Goal: Communication & Community: Share content

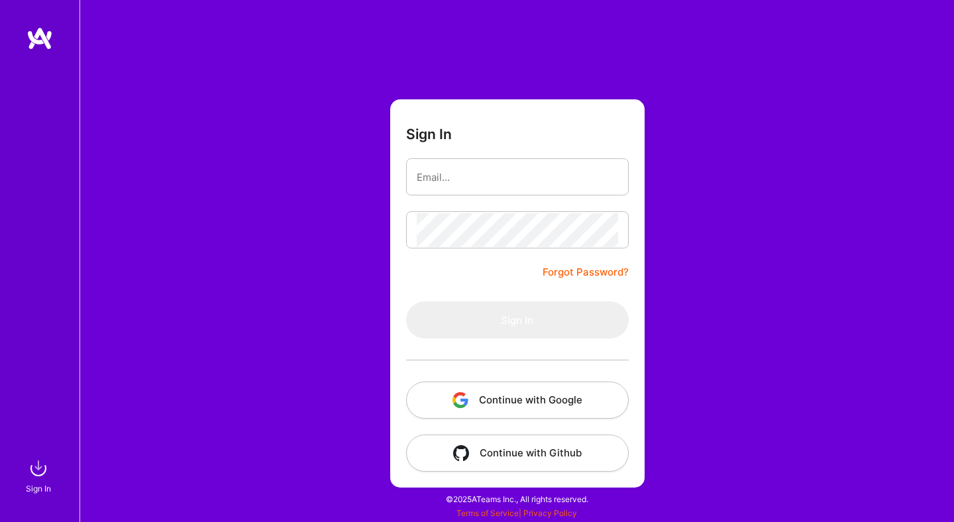
click at [515, 397] on button "Continue with Google" at bounding box center [517, 400] width 223 height 37
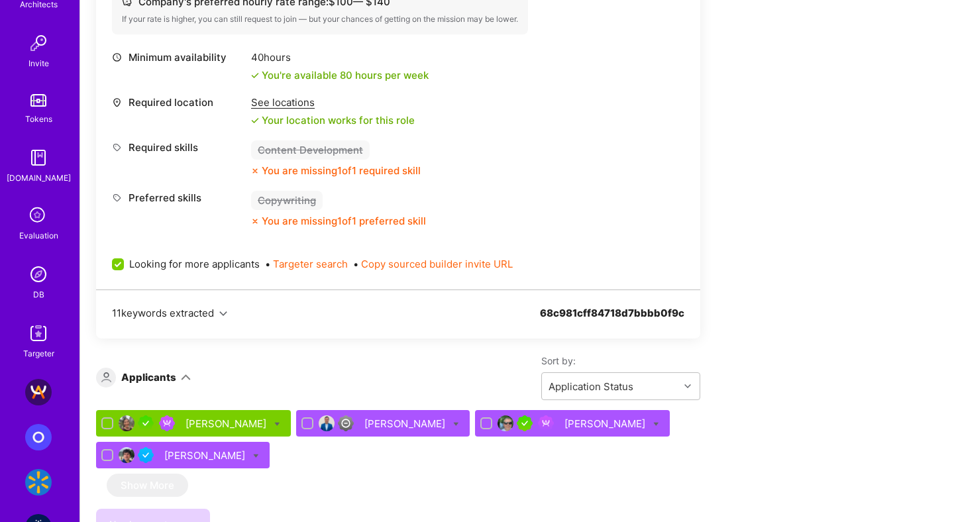
scroll to position [1251, 0]
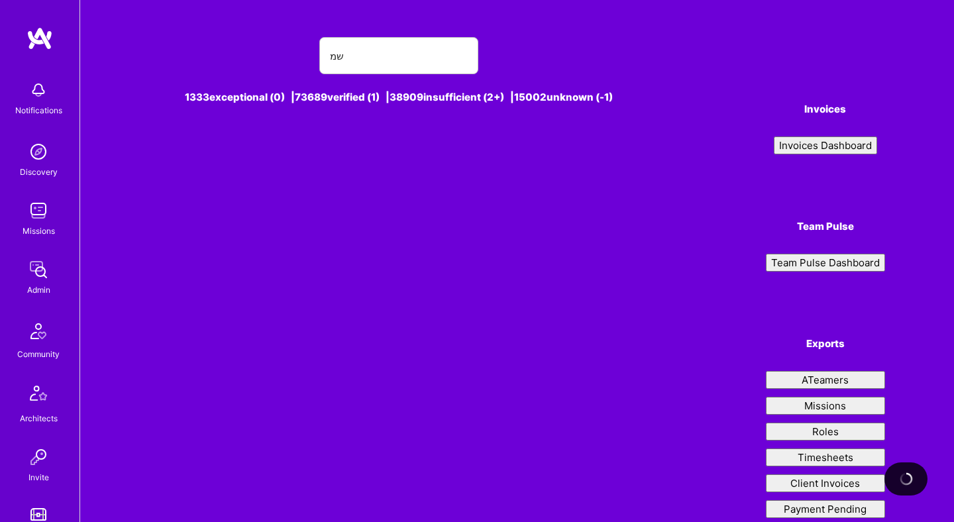
type input "ש"
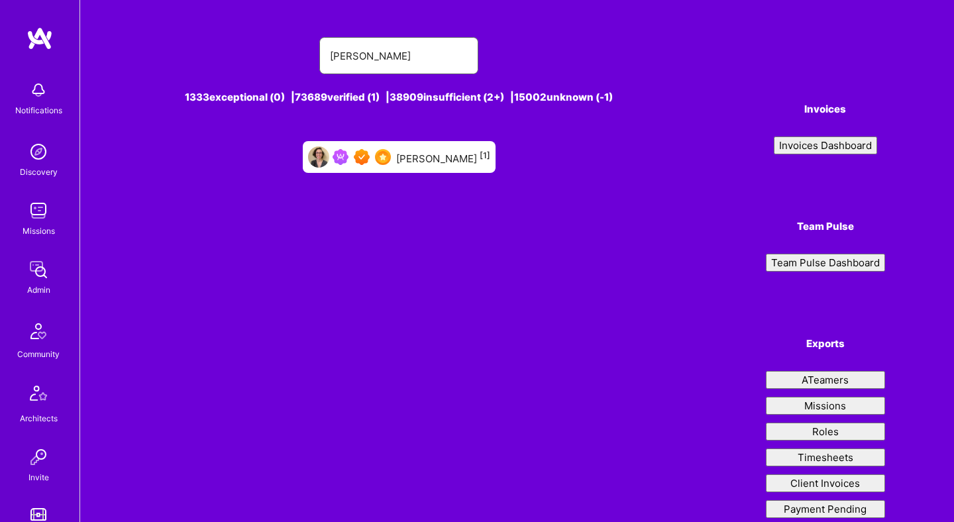
type input "anya ruvi"
click at [446, 160] on div "Anya Ruvinskaya [1]" at bounding box center [443, 156] width 94 height 17
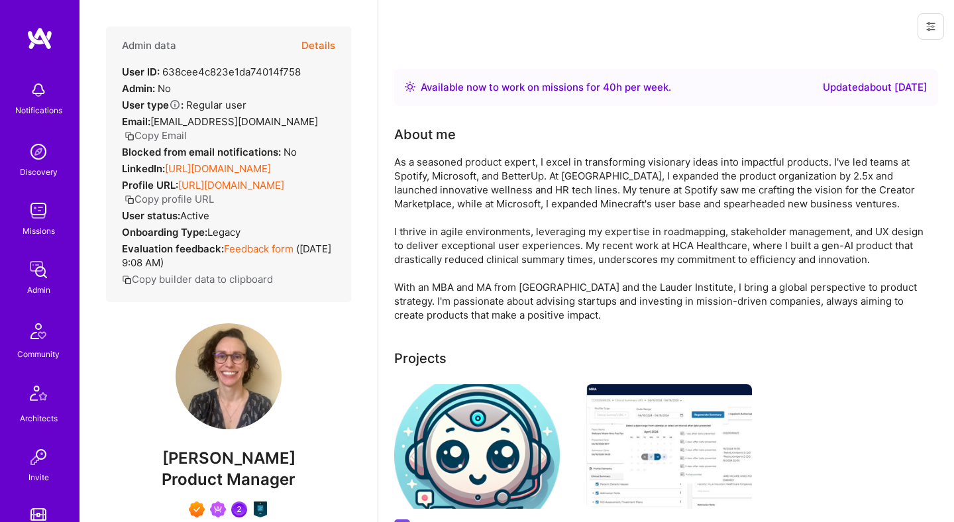
click at [316, 43] on button "Details" at bounding box center [319, 46] width 34 height 38
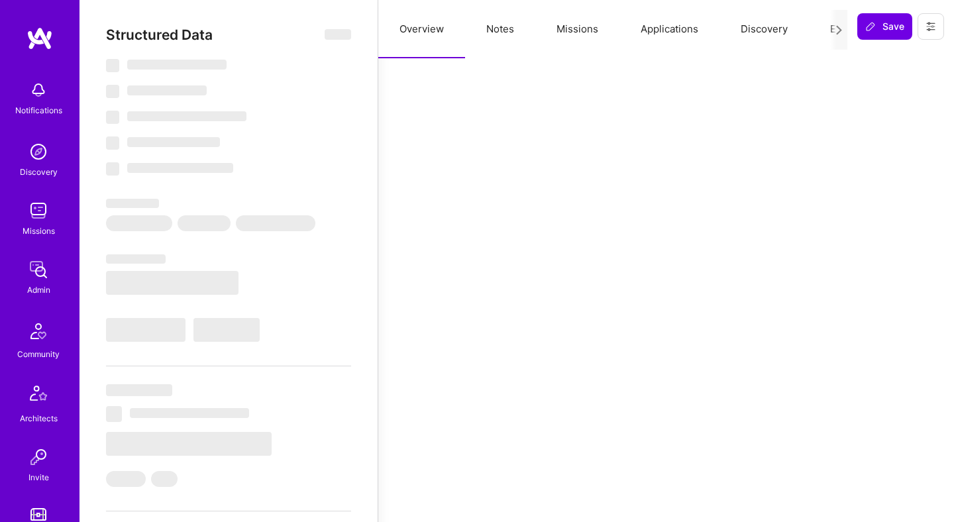
click at [566, 32] on button "Missions" at bounding box center [578, 29] width 84 height 58
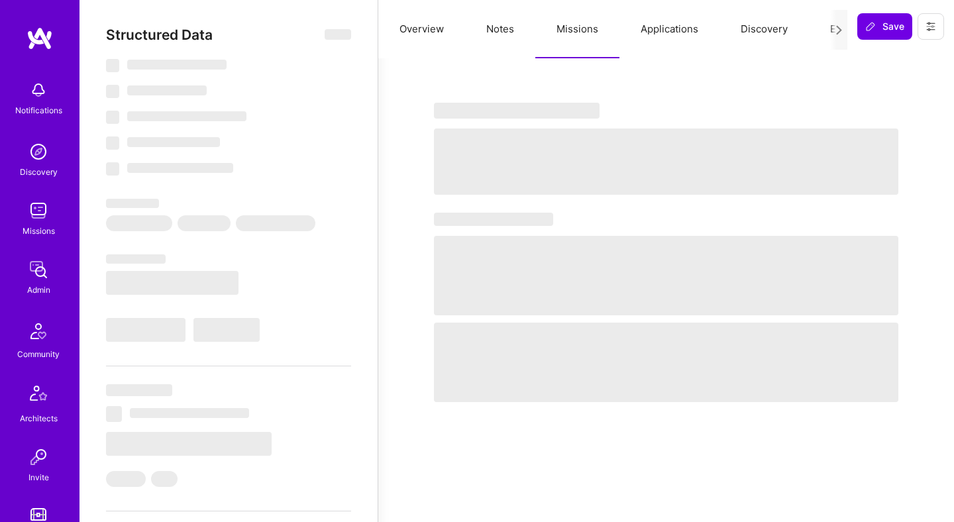
select select "Right Now"
select select "7"
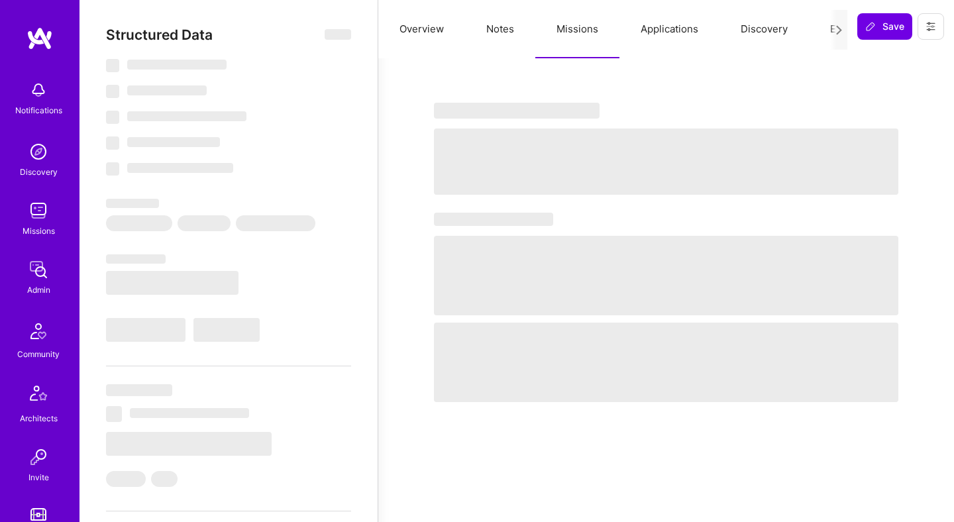
select select "US"
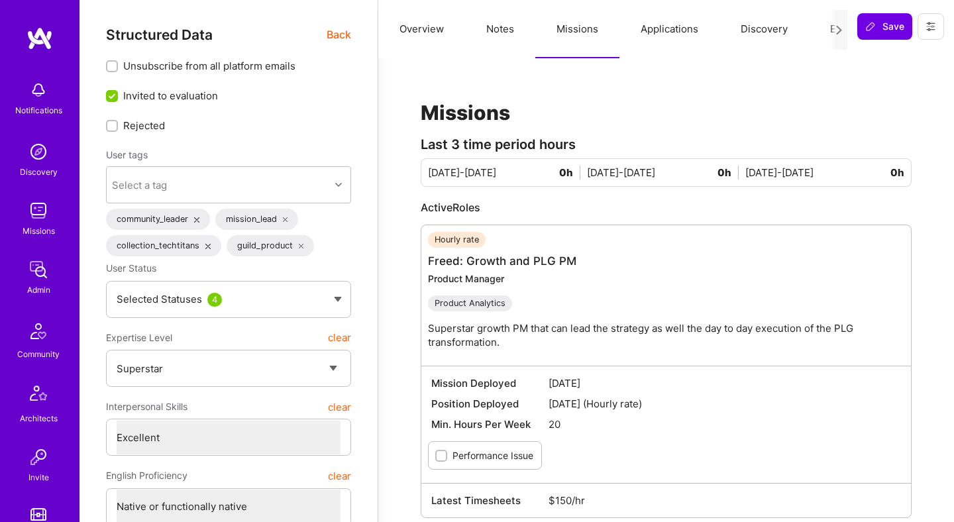
click at [334, 34] on span "Back" at bounding box center [339, 35] width 25 height 17
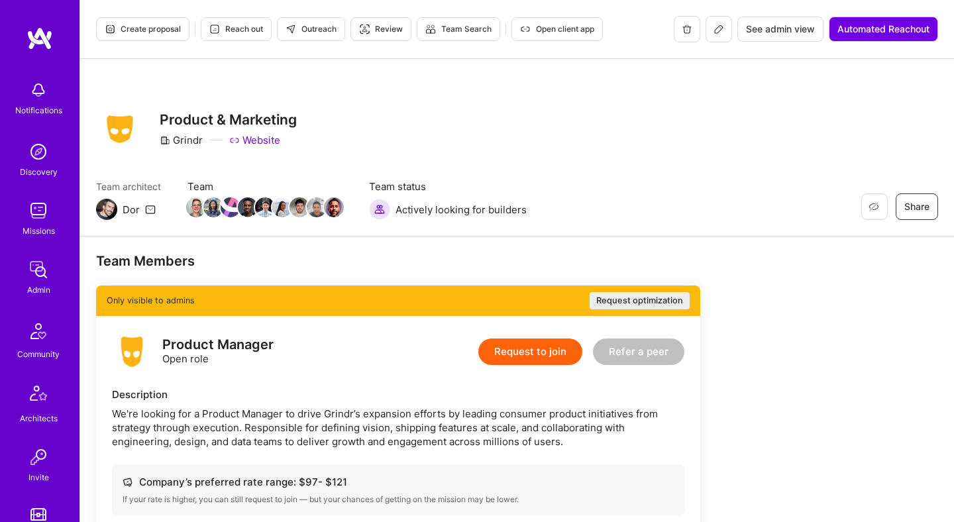
click at [712, 36] on button at bounding box center [719, 29] width 27 height 27
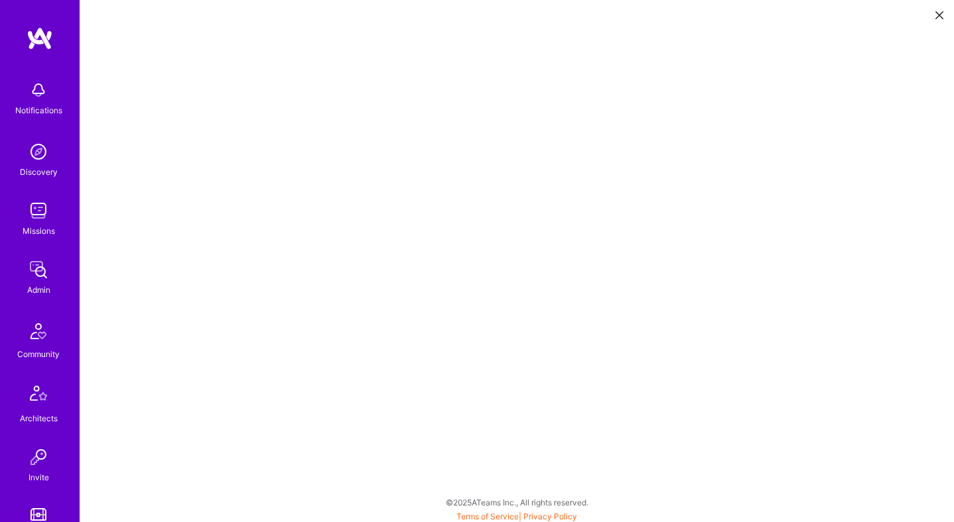
click at [939, 15] on icon at bounding box center [940, 15] width 8 height 8
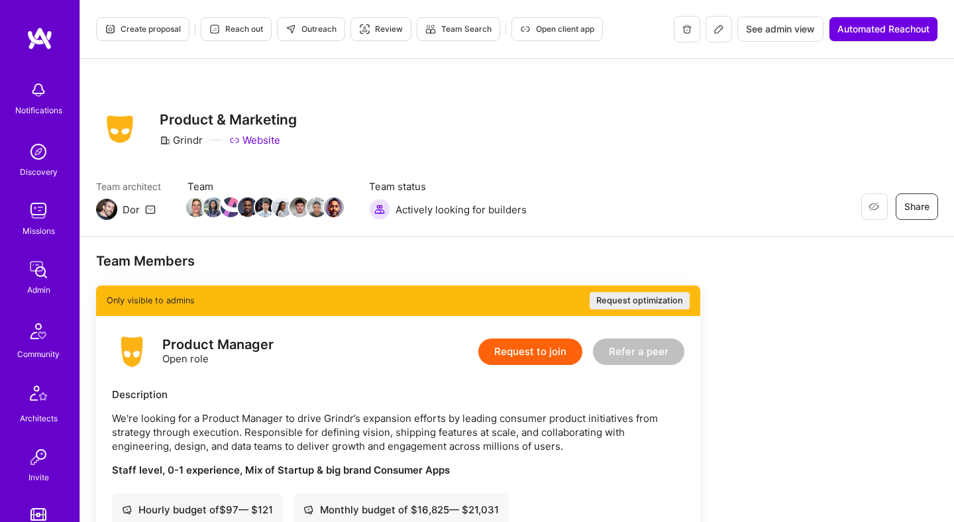
click at [720, 30] on icon at bounding box center [719, 29] width 11 height 11
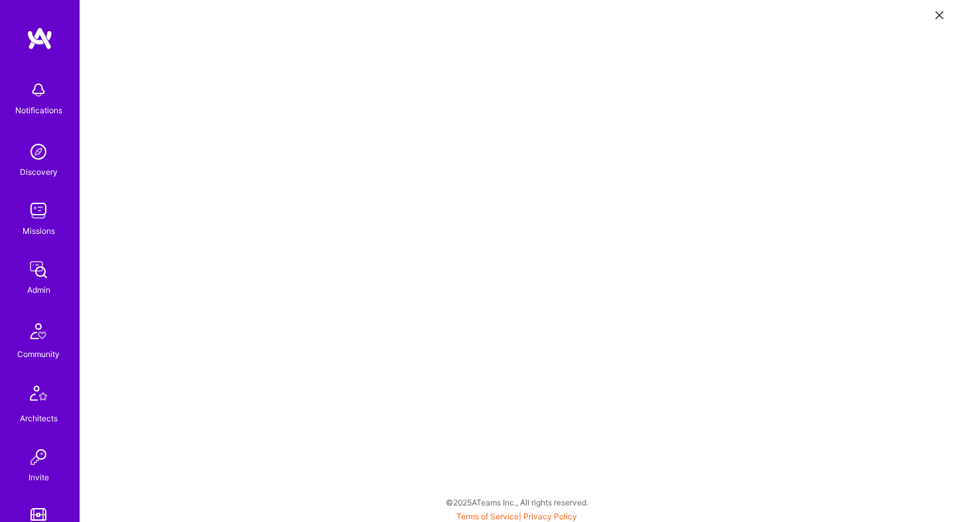
click at [941, 13] on icon at bounding box center [940, 15] width 8 height 8
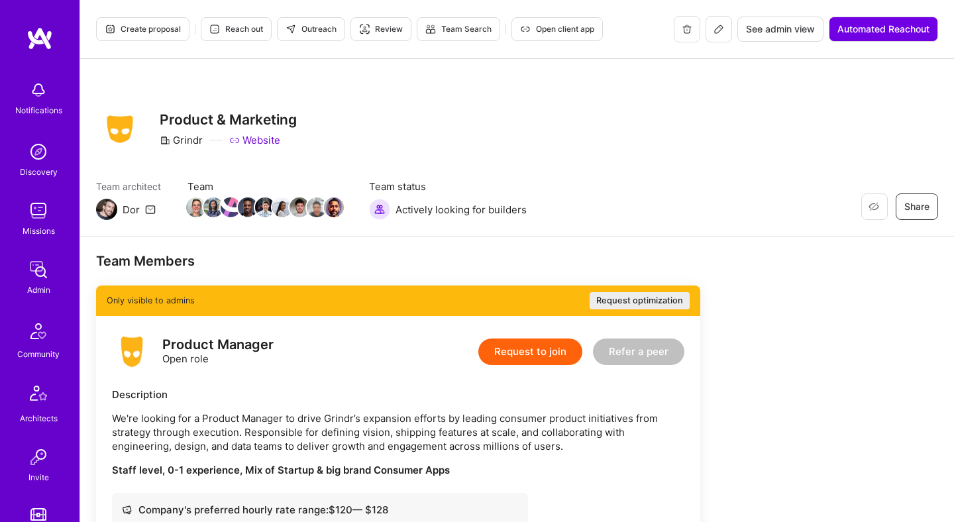
click at [722, 27] on button at bounding box center [719, 29] width 27 height 27
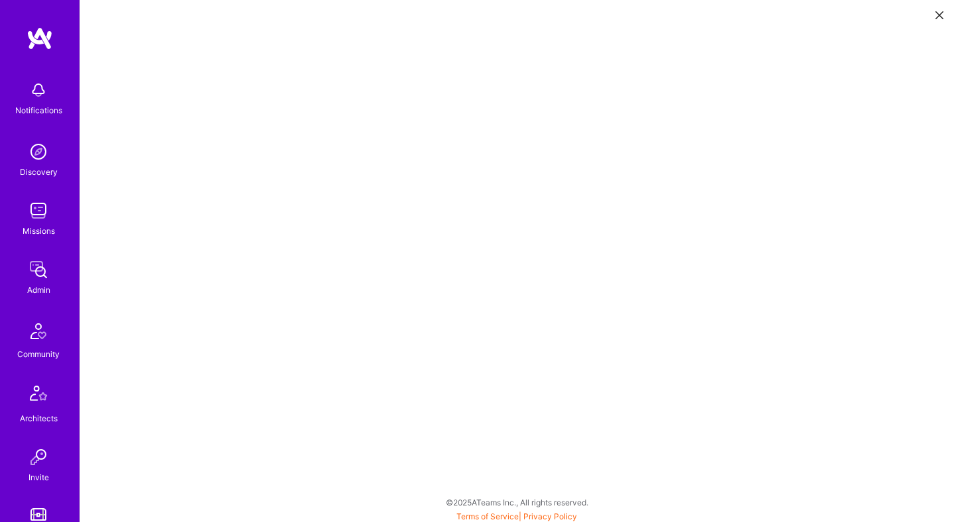
click at [939, 19] on button at bounding box center [940, 14] width 16 height 22
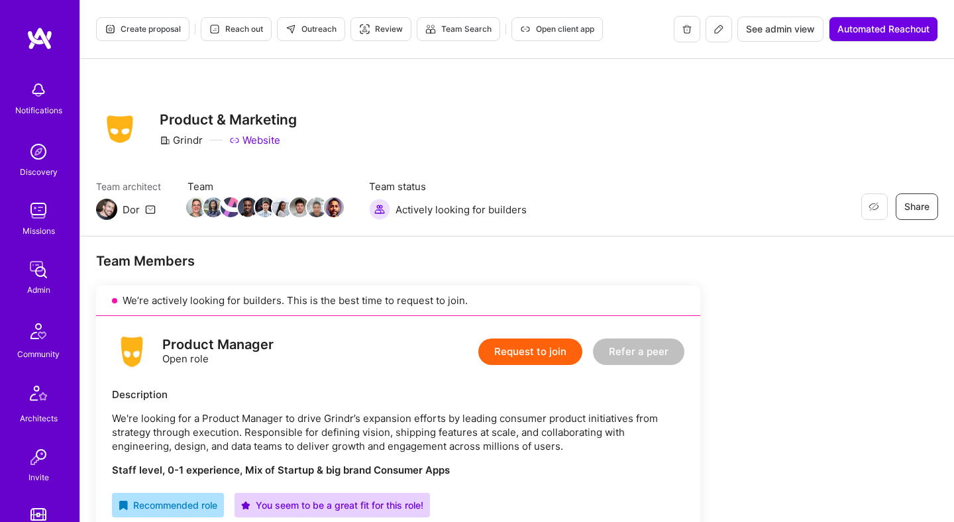
click at [327, 31] on span "Outreach" at bounding box center [311, 29] width 51 height 12
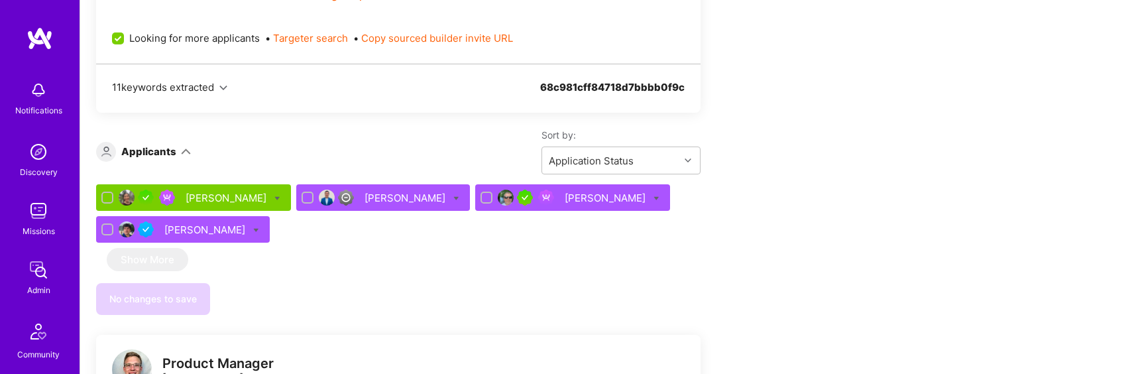
scroll to position [1396, 0]
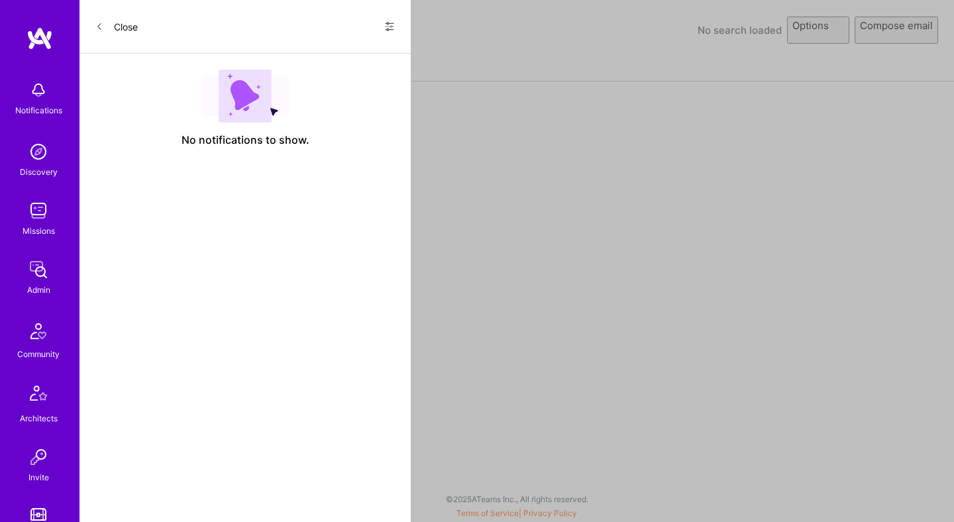
select select "rich-reachout"
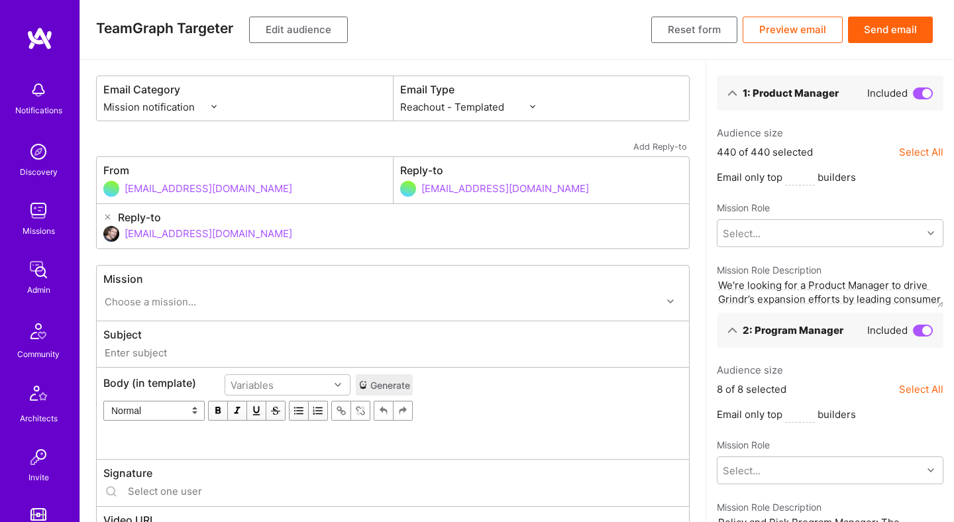
click at [308, 34] on button "Edit audience" at bounding box center [298, 30] width 99 height 27
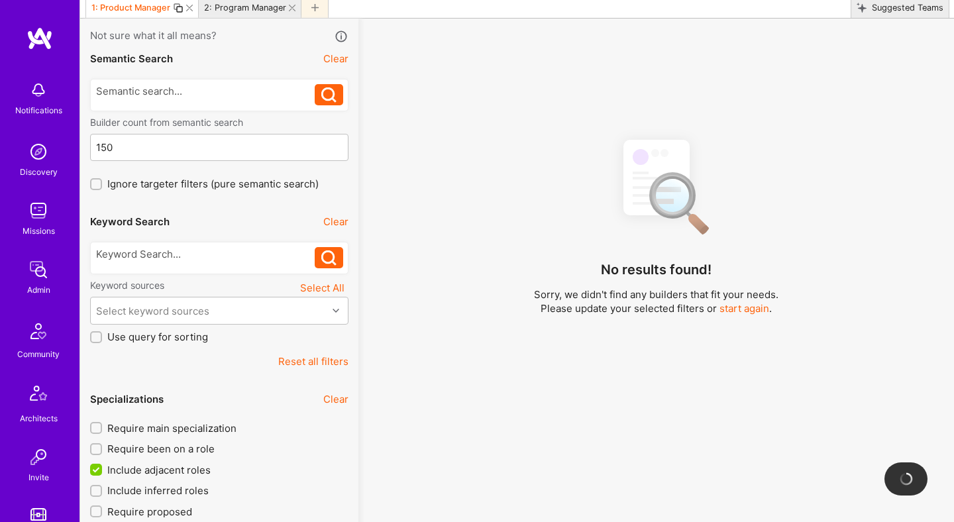
scroll to position [282, 0]
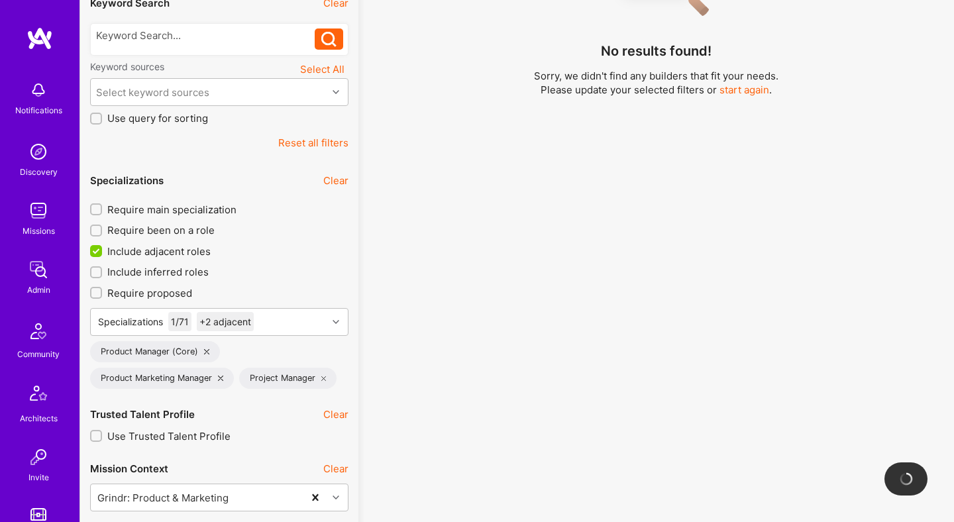
click at [188, 249] on span "Include adjacent roles" at bounding box center [158, 252] width 103 height 14
click at [103, 249] on input "Include adjacent roles" at bounding box center [97, 252] width 12 height 12
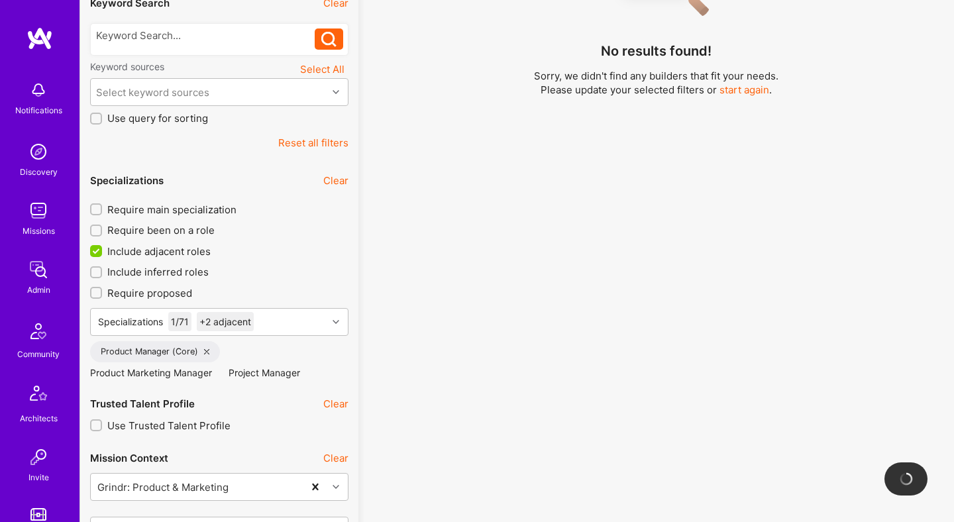
checkbox input "false"
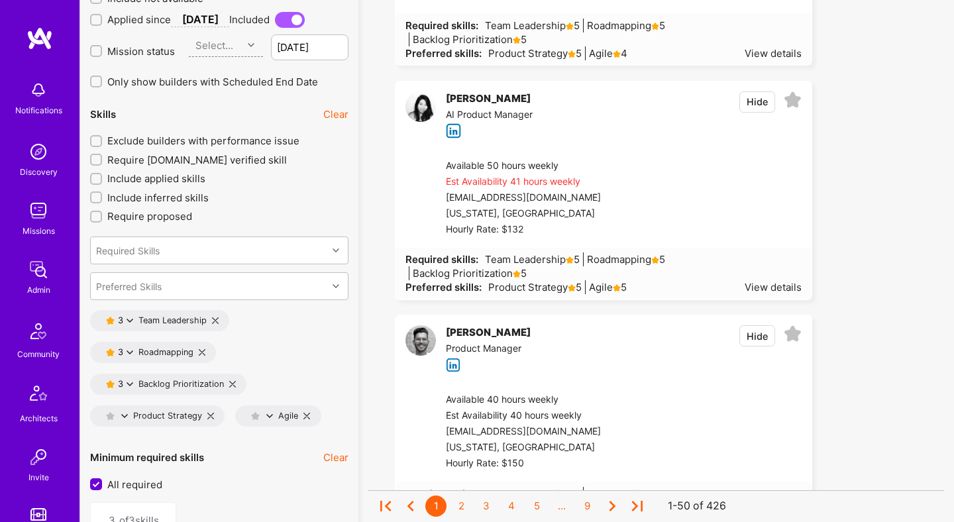
scroll to position [1724, 0]
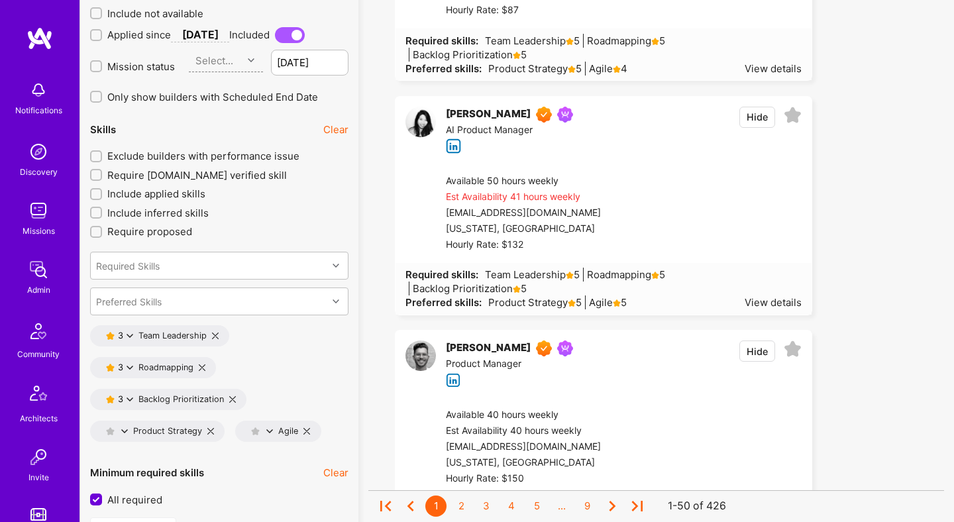
click at [331, 127] on button "Clear" at bounding box center [335, 130] width 25 height 14
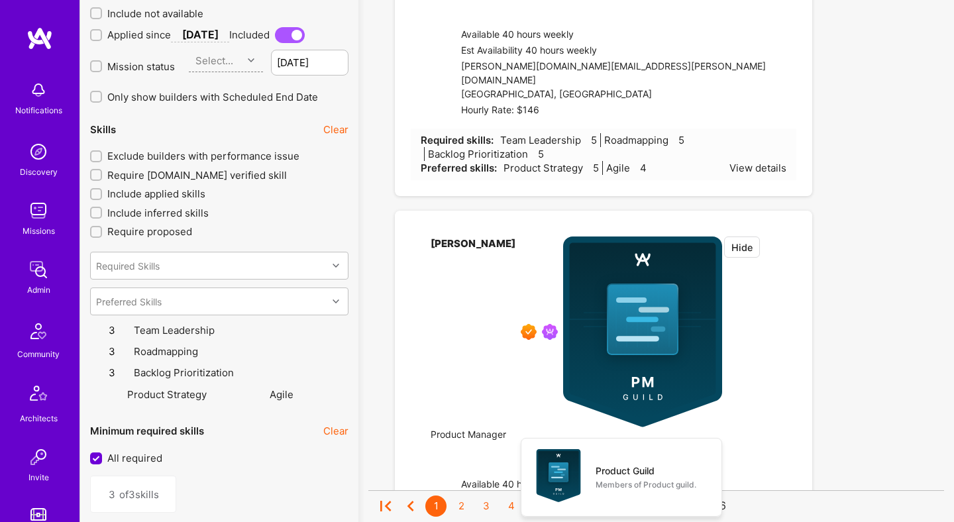
type input "0"
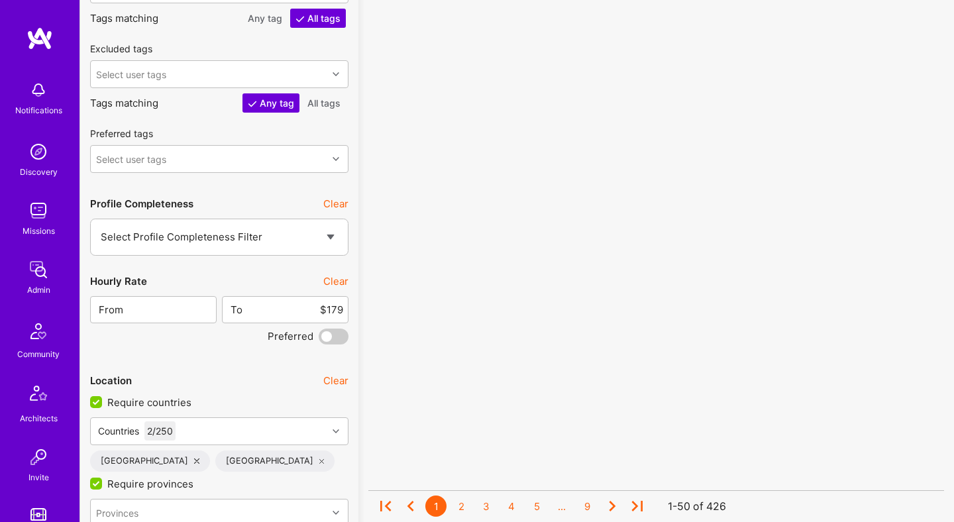
scroll to position [2311, 0]
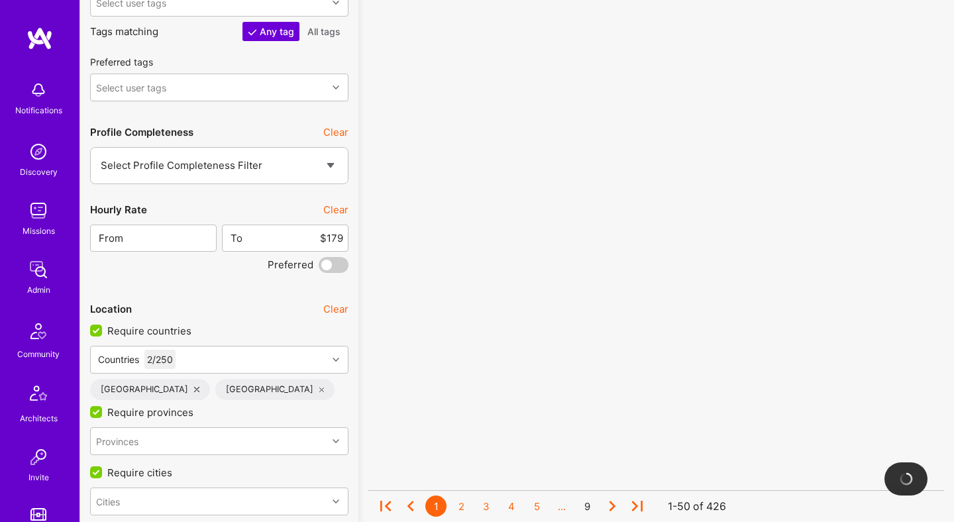
click at [333, 206] on button "Clear" at bounding box center [335, 210] width 25 height 14
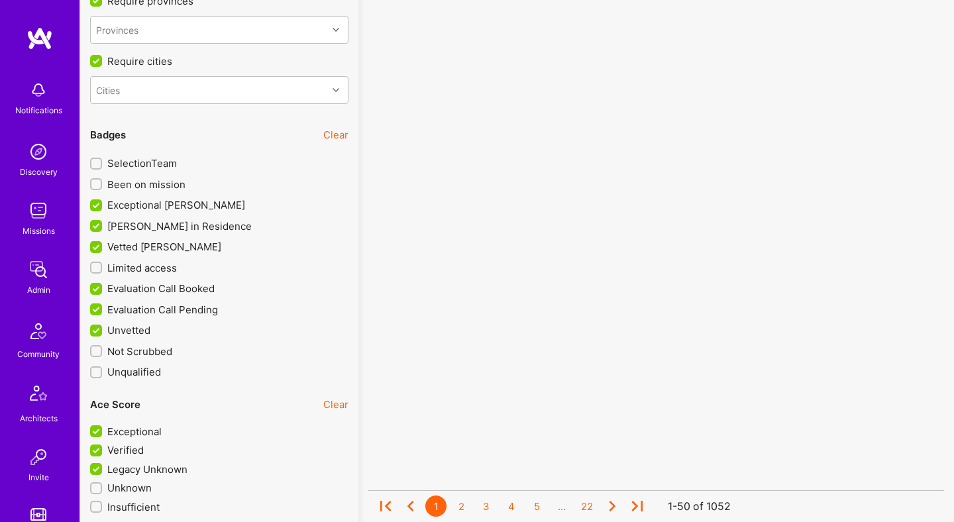
scroll to position [2734, 0]
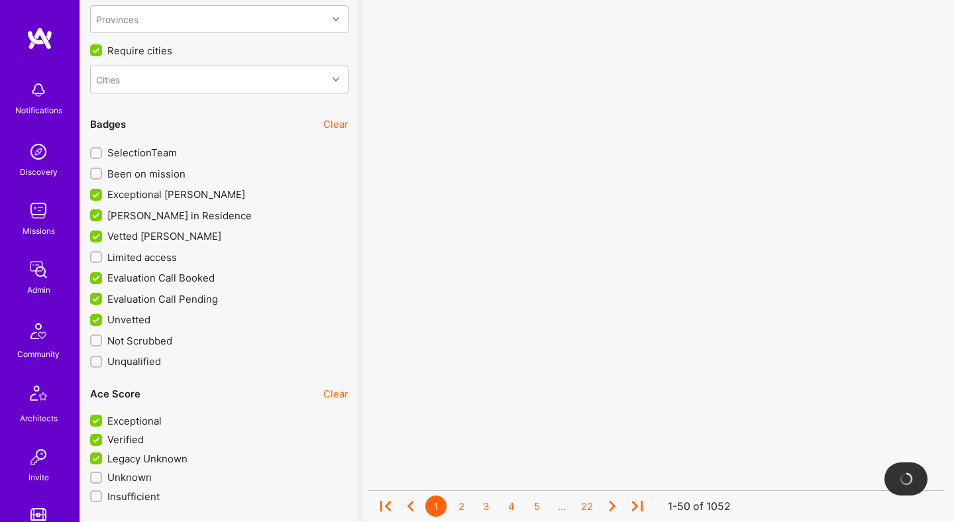
click at [167, 233] on span "Vetted A.Teamer" at bounding box center [164, 236] width 114 height 14
click at [103, 233] on input "Vetted A.Teamer" at bounding box center [97, 237] width 12 height 12
checkbox input "false"
click at [170, 216] on span "A.Teamer in Residence" at bounding box center [179, 216] width 144 height 14
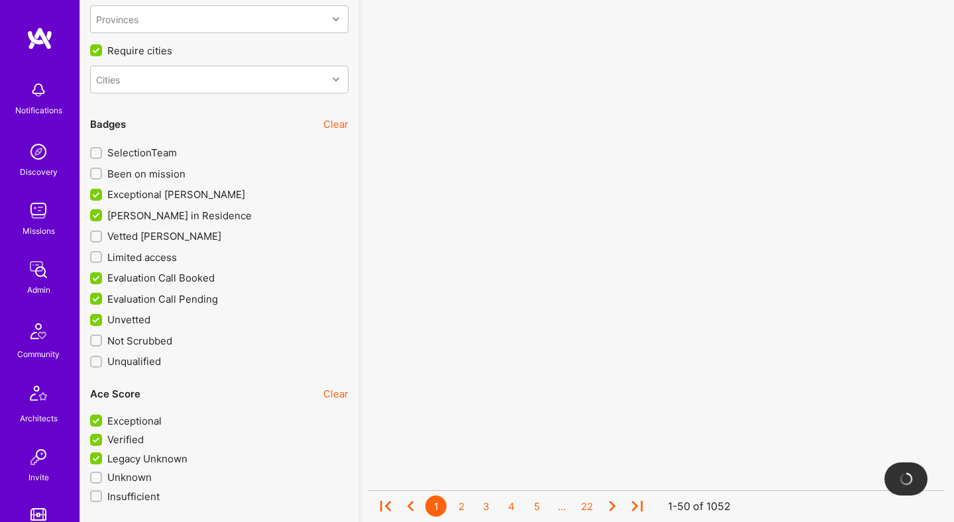
click at [103, 216] on input "A.Teamer in Residence" at bounding box center [97, 216] width 12 height 12
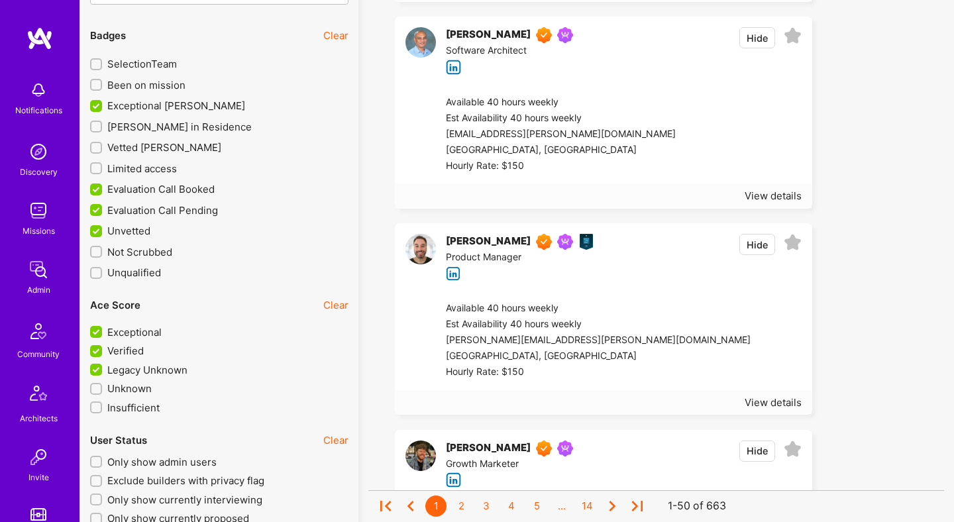
scroll to position [2694, 0]
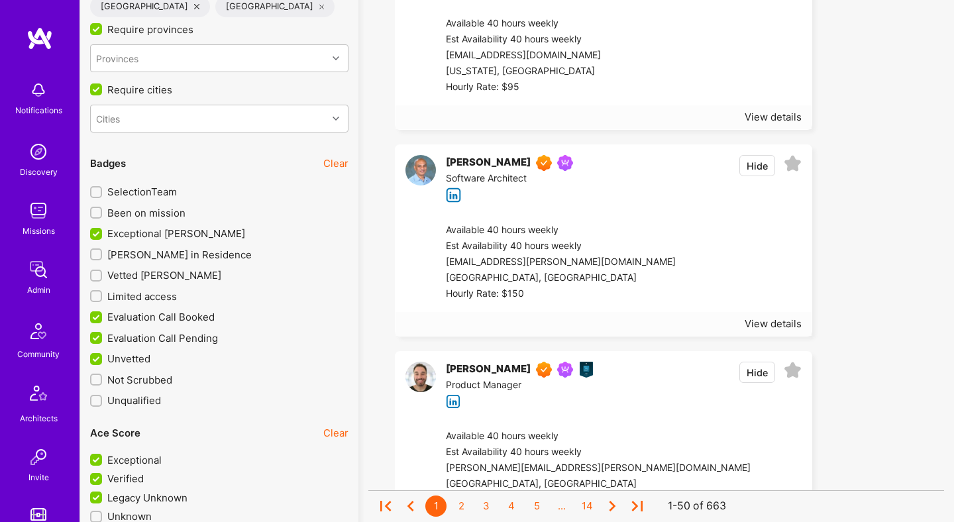
click at [171, 253] on span "A.Teamer in Residence" at bounding box center [179, 255] width 144 height 14
click at [102, 253] on input "A.Teamer in Residence" at bounding box center [97, 254] width 9 height 9
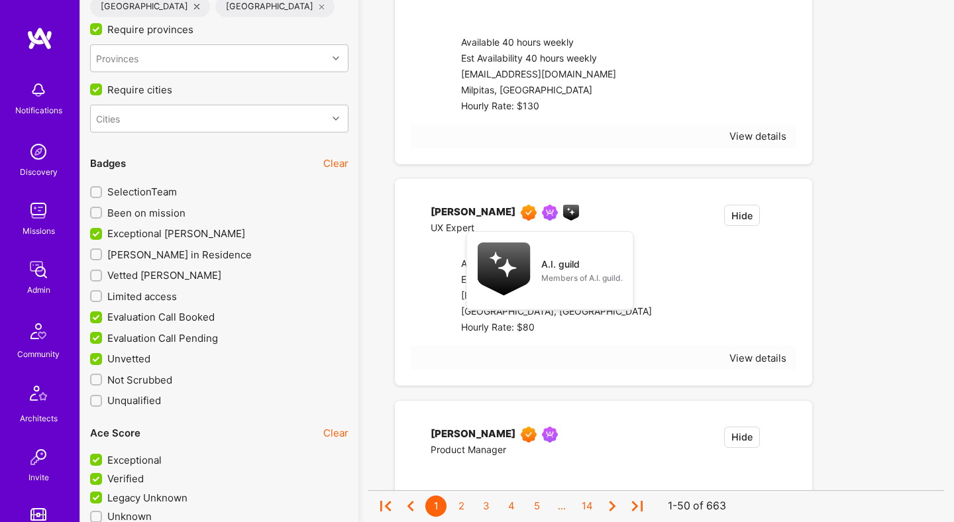
checkbox input "true"
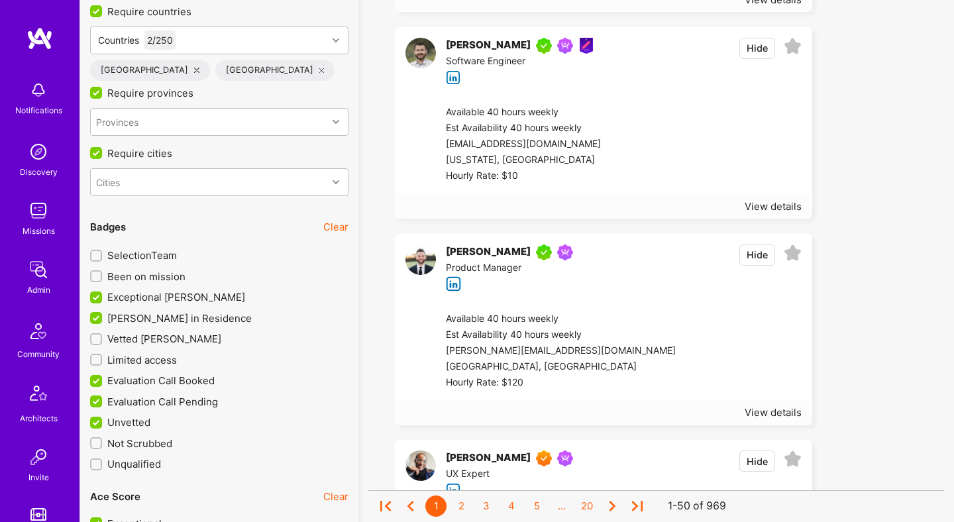
scroll to position [2745, 0]
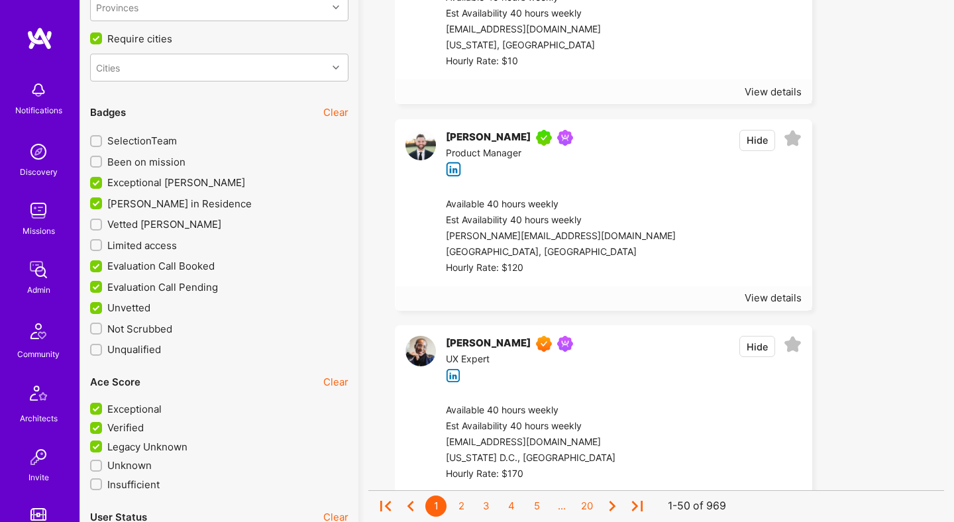
click at [163, 162] on span "Been on mission" at bounding box center [146, 162] width 78 height 14
click at [102, 162] on input "Been on mission" at bounding box center [97, 162] width 9 height 9
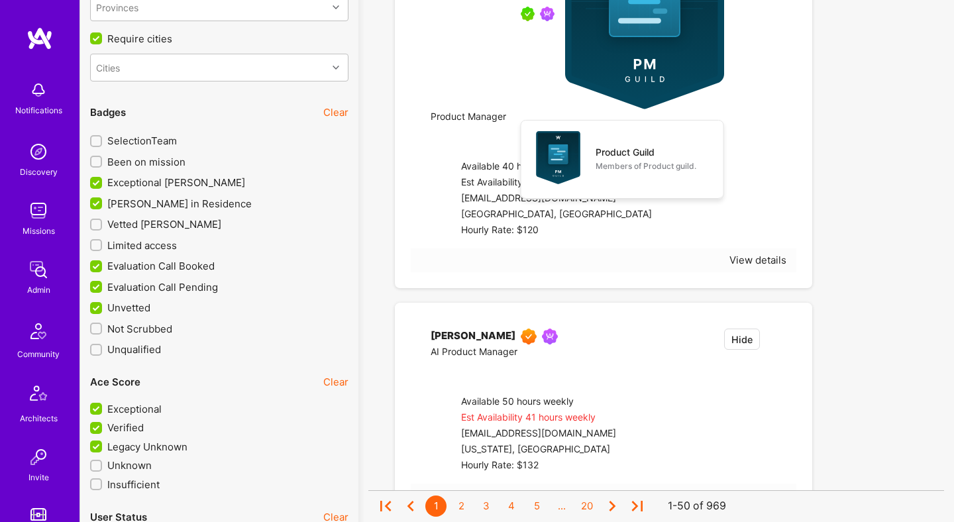
checkbox input "true"
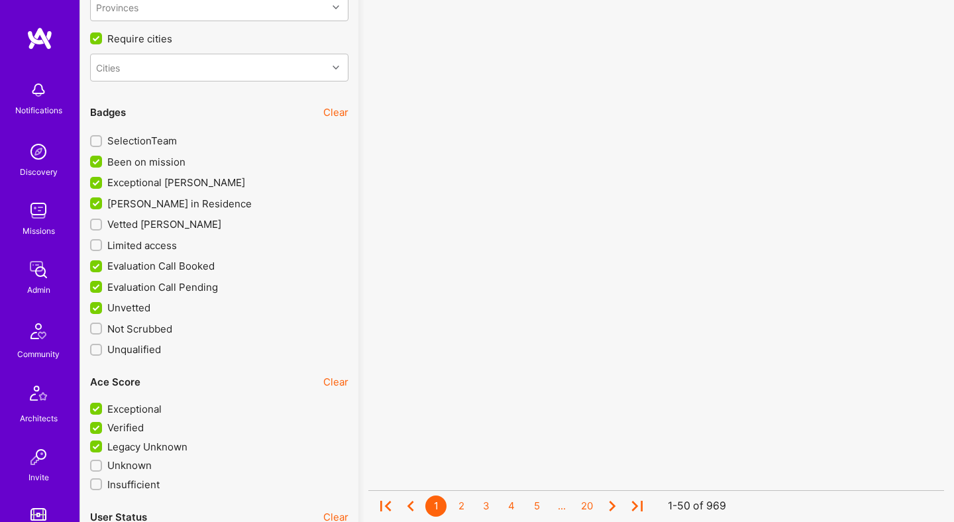
click at [167, 179] on span "Exceptional A.Teamer" at bounding box center [176, 183] width 138 height 14
click at [103, 179] on input "Exceptional A.Teamer" at bounding box center [97, 184] width 12 height 12
checkbox input "false"
click at [168, 199] on span "A.Teamer in Residence" at bounding box center [179, 204] width 144 height 14
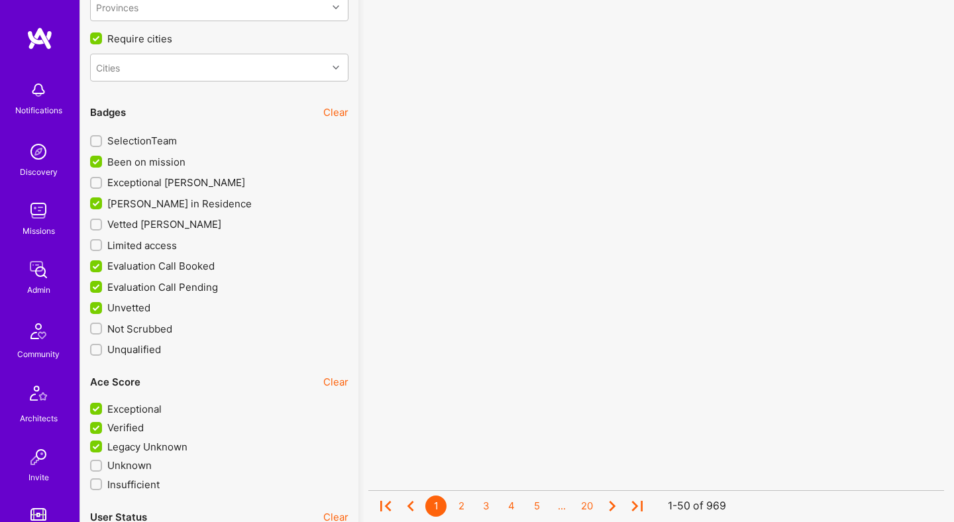
click at [103, 199] on input "A.Teamer in Residence" at bounding box center [97, 204] width 12 height 12
checkbox input "false"
click at [168, 266] on span "Evaluation Call Booked" at bounding box center [160, 266] width 107 height 14
click at [103, 266] on input "Evaluation Call Booked" at bounding box center [97, 267] width 12 height 12
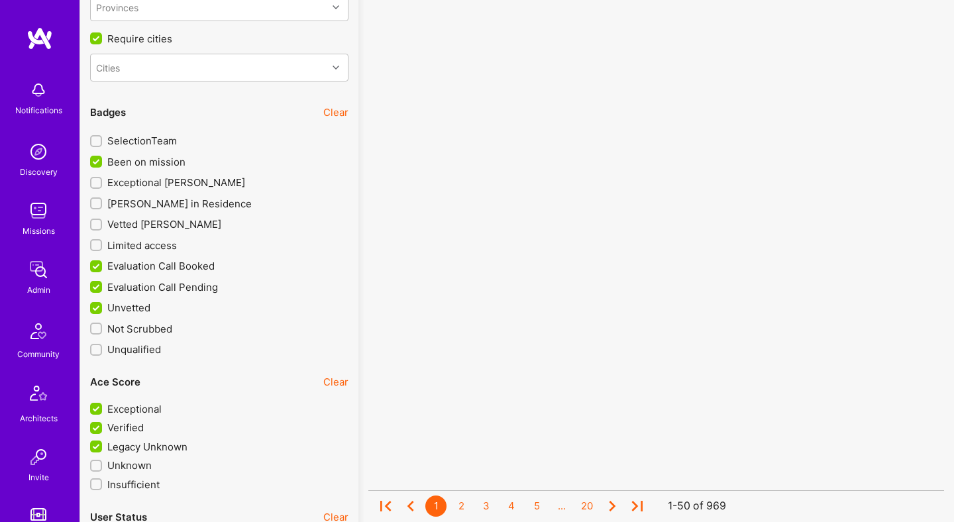
checkbox input "false"
click at [168, 280] on span "Evaluation Call Pending" at bounding box center [162, 287] width 111 height 14
click at [103, 282] on input "Evaluation Call Pending" at bounding box center [97, 288] width 12 height 12
checkbox input "false"
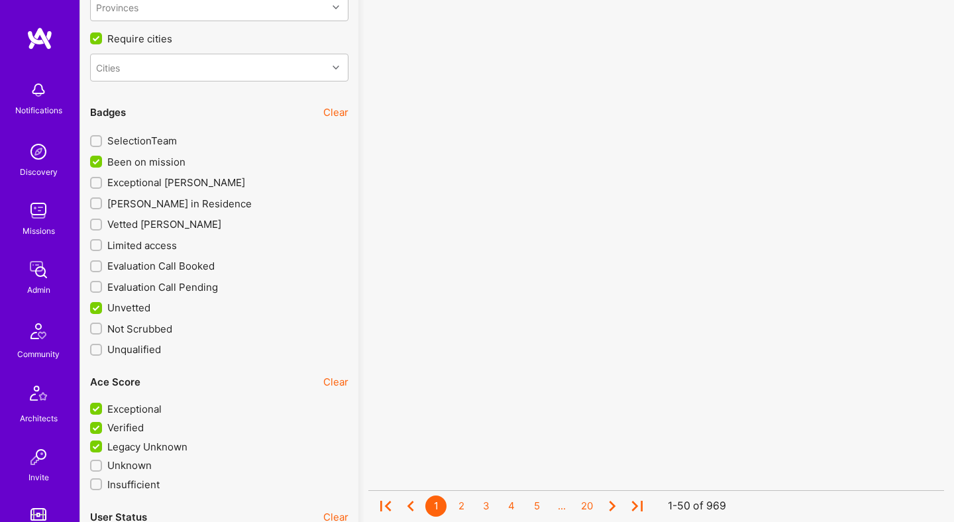
scroll to position [1, 0]
click at [142, 301] on span "Unvetted" at bounding box center [128, 308] width 43 height 14
click at [103, 303] on input "Unvetted" at bounding box center [97, 309] width 12 height 12
checkbox input "false"
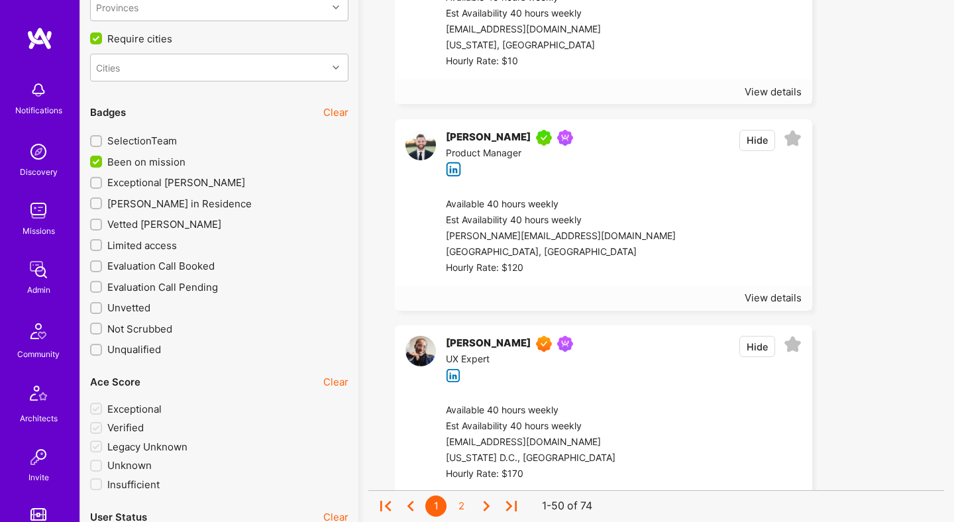
click at [170, 179] on span "Exceptional A.Teamer" at bounding box center [176, 183] width 138 height 14
click at [102, 179] on input "Exceptional A.Teamer" at bounding box center [97, 182] width 9 height 9
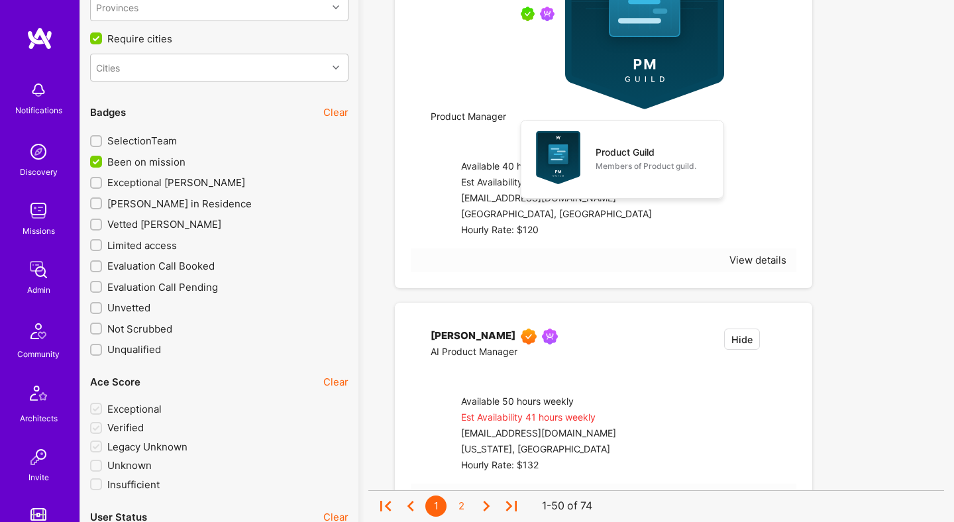
checkbox input "true"
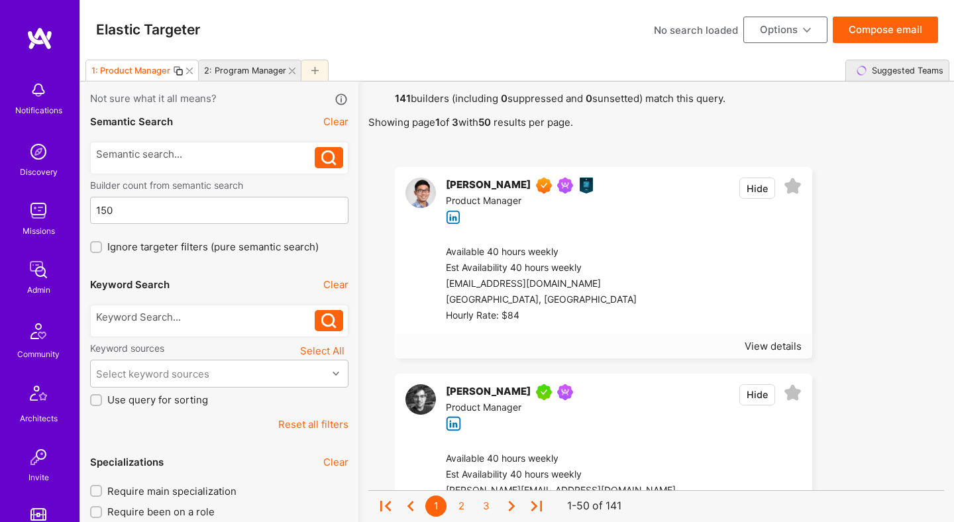
click at [289, 72] on icon at bounding box center [292, 71] width 7 height 7
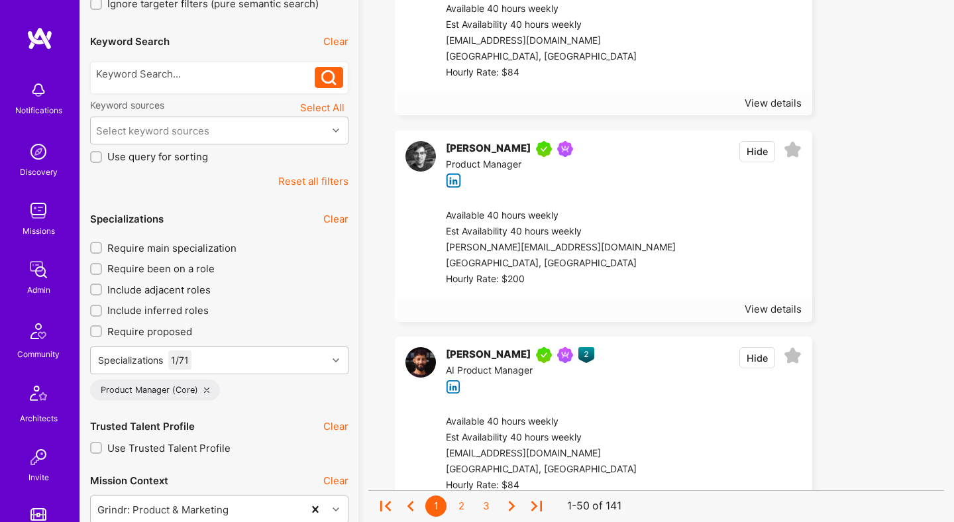
scroll to position [707, 0]
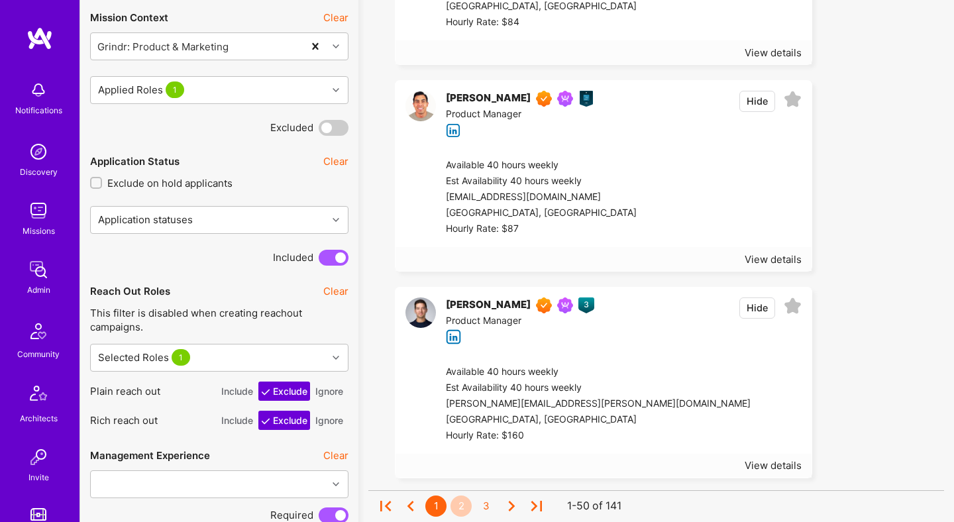
click at [461, 508] on div "2" at bounding box center [461, 506] width 21 height 21
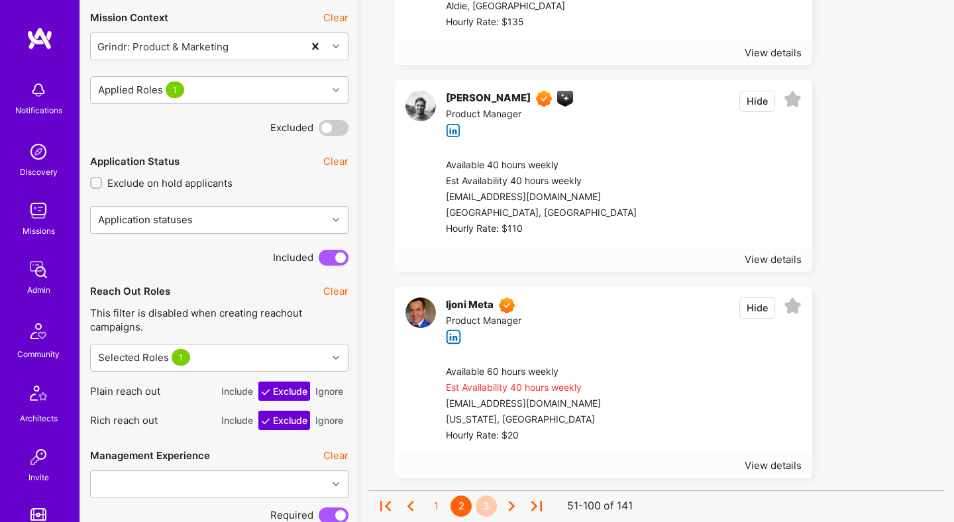
click at [492, 506] on div "3" at bounding box center [486, 506] width 21 height 21
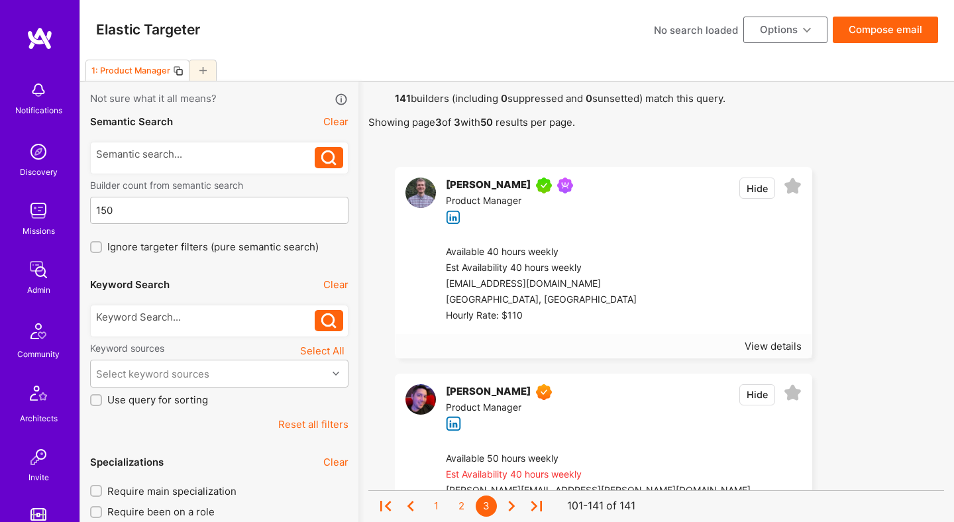
click at [872, 32] on button "Compose email" at bounding box center [885, 30] width 105 height 27
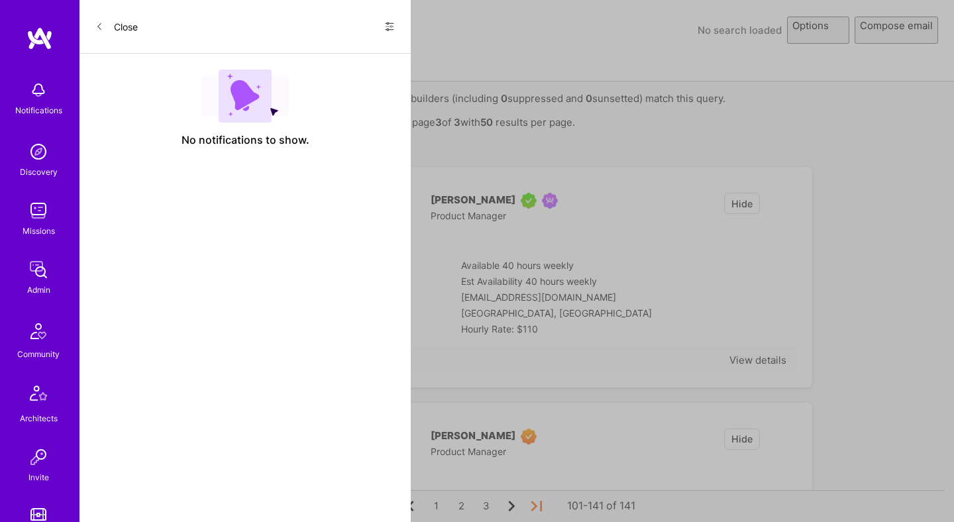
select select "rich-reachout"
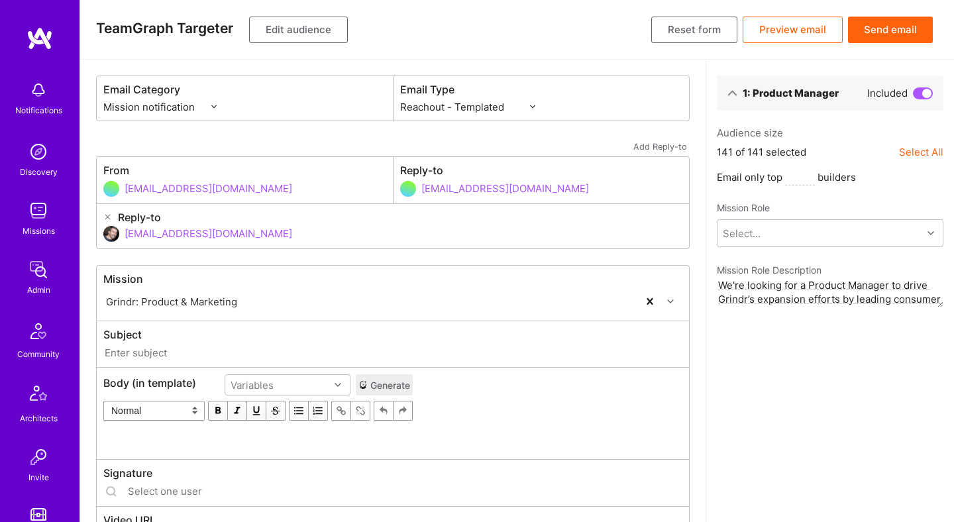
type input "A.Team // Grindr: Product & Marketing"
type input "dor@a.team"
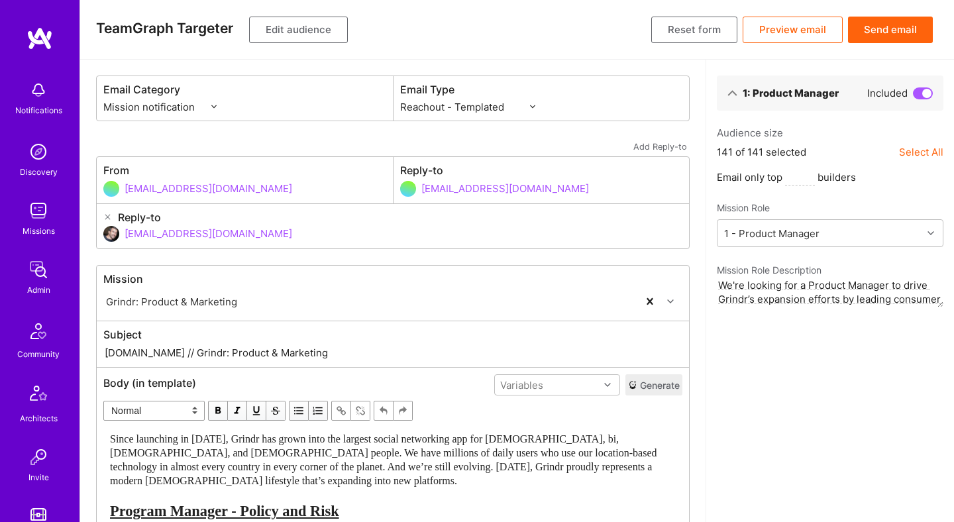
click at [226, 356] on input "A.Team // Grindr: Product & Marketing" at bounding box center [392, 352] width 579 height 15
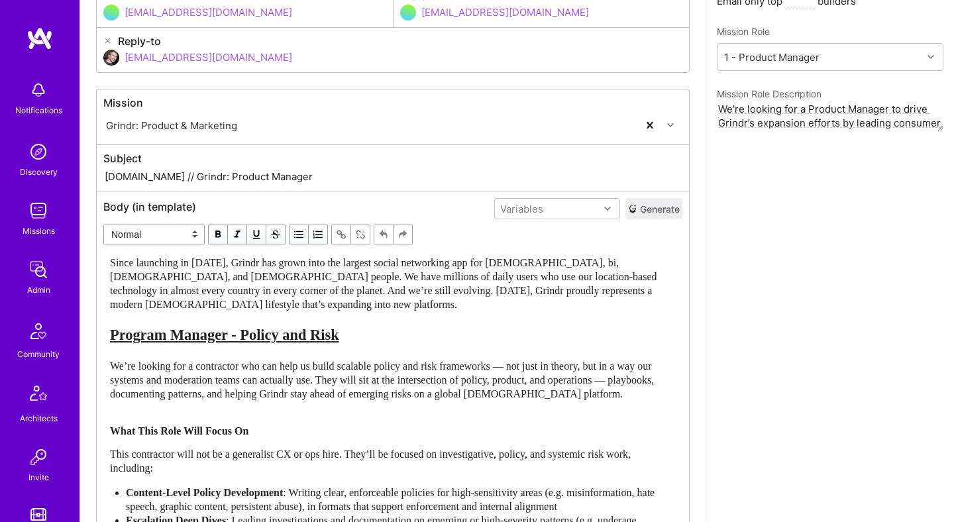
scroll to position [273, 0]
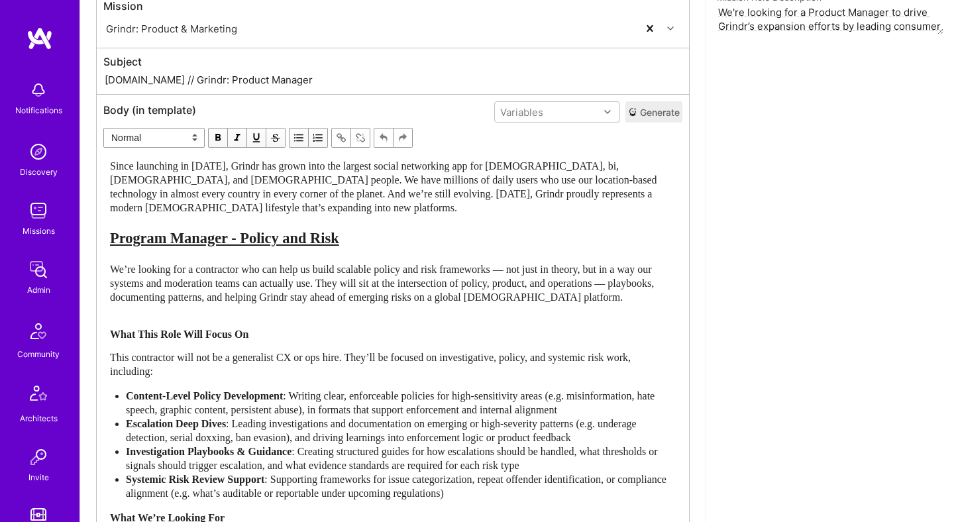
type input "A.Team // Grindr: Product Manager"
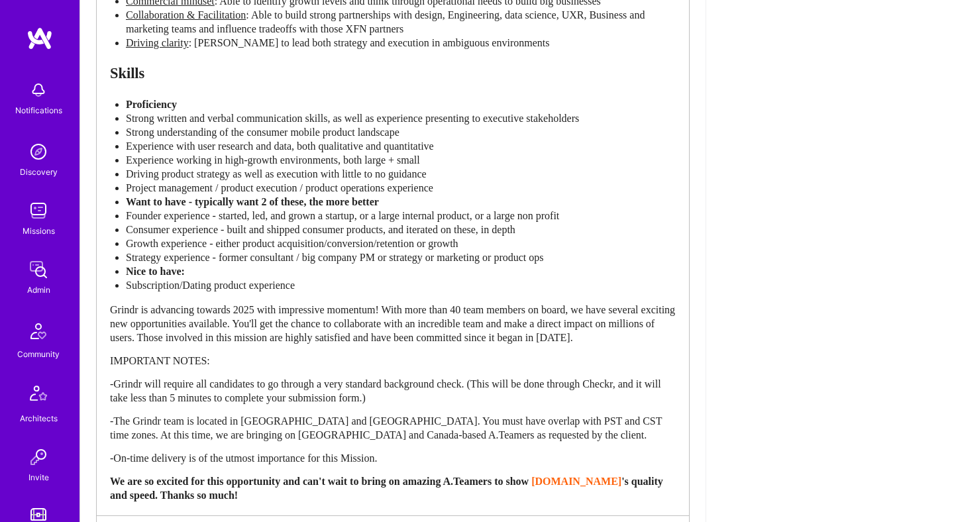
scroll to position [551, 0]
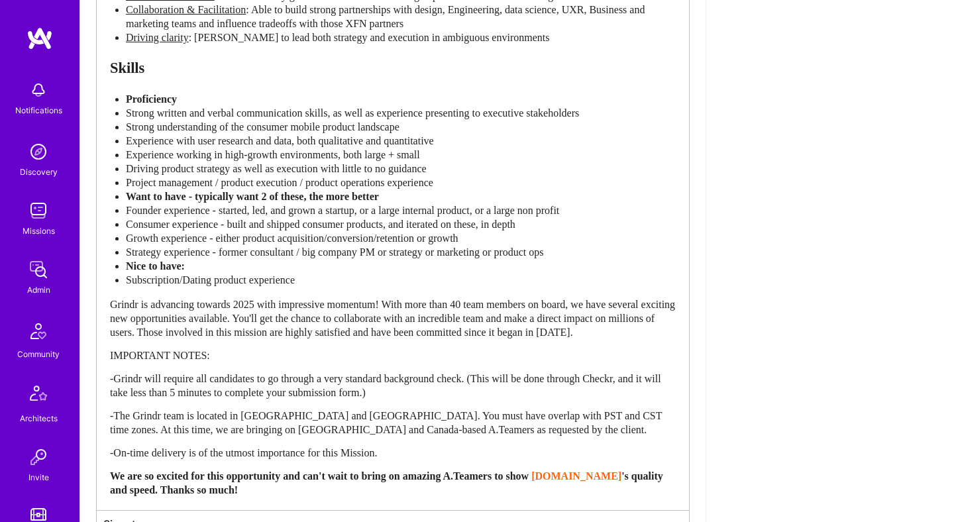
click at [329, 319] on div "Product Manager Abilities Product Sense : Able to deeply understand user and bu…" at bounding box center [393, 189] width 566 height 616
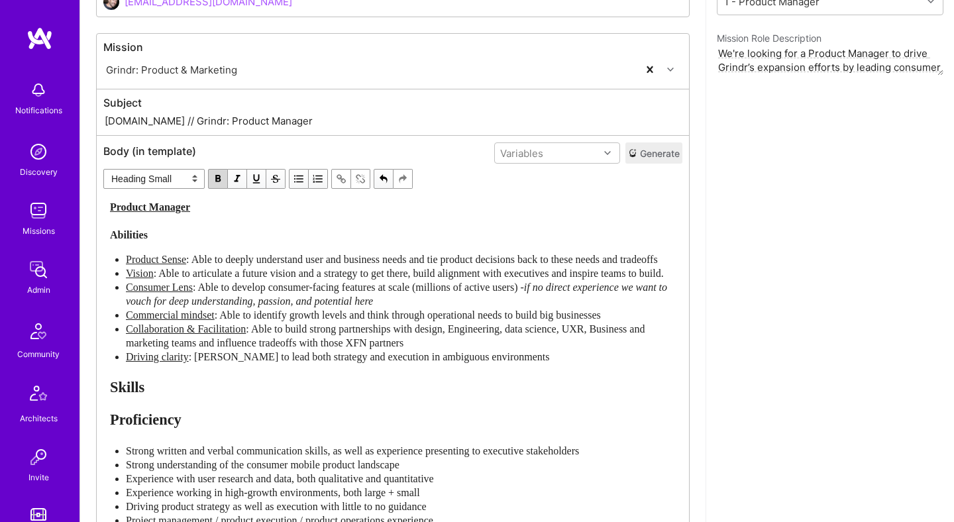
scroll to position [325, 0]
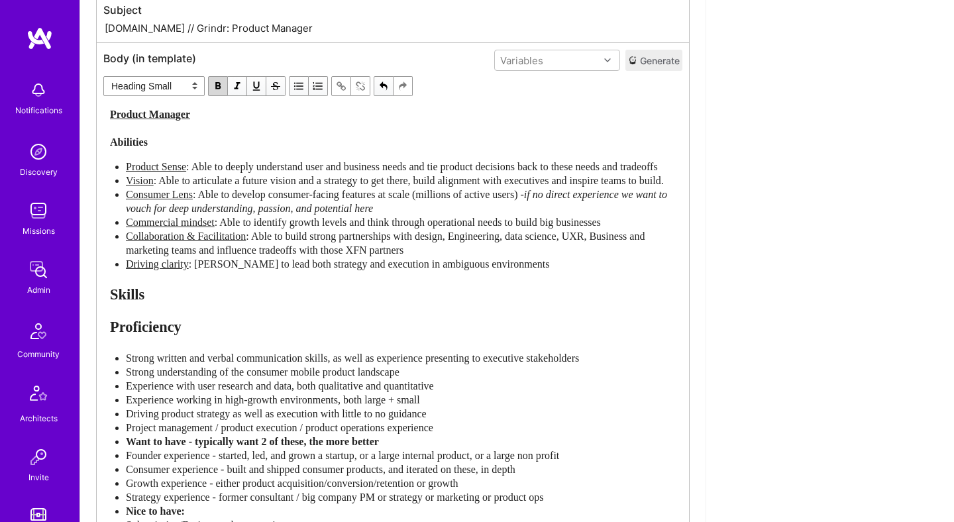
click at [187, 80] on select "Normal Heading Large Heading Medium Heading Small" at bounding box center [153, 86] width 101 height 20
select select "unstyled"
click at [103, 76] on select "Normal Heading Large Heading Medium Heading Small" at bounding box center [153, 86] width 101 height 20
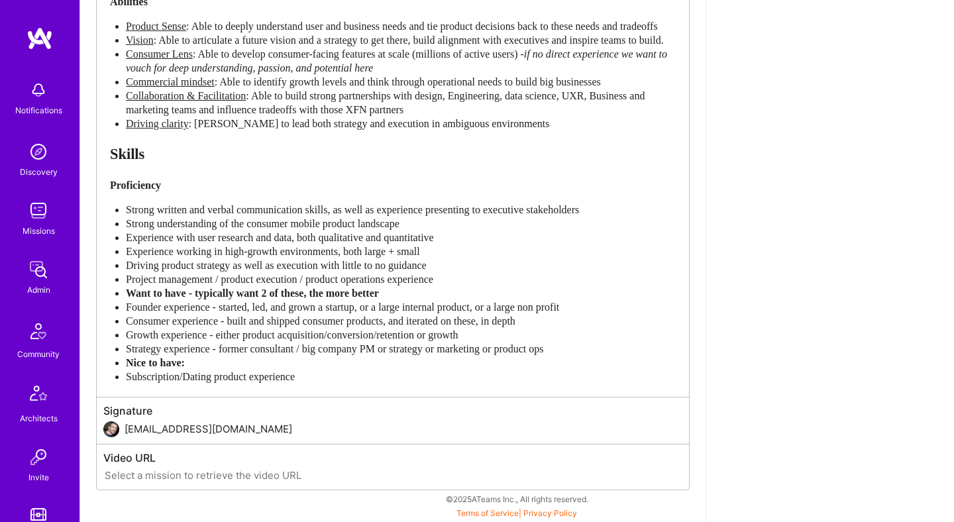
scroll to position [493, 0]
click at [228, 295] on span "Want to have - typically want 2 of these, the more better" at bounding box center [252, 293] width 253 height 11
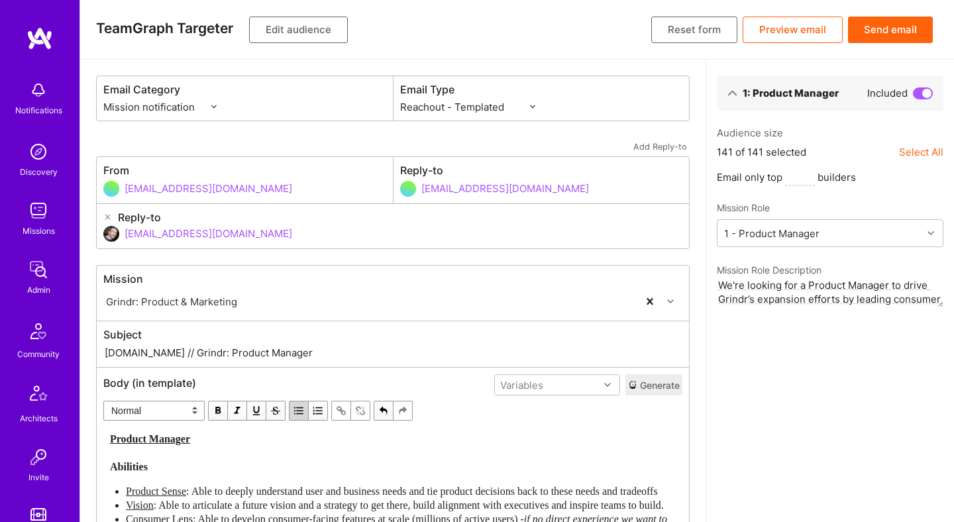
scroll to position [125, 0]
click at [800, 30] on button "Preview email" at bounding box center [793, 30] width 100 height 27
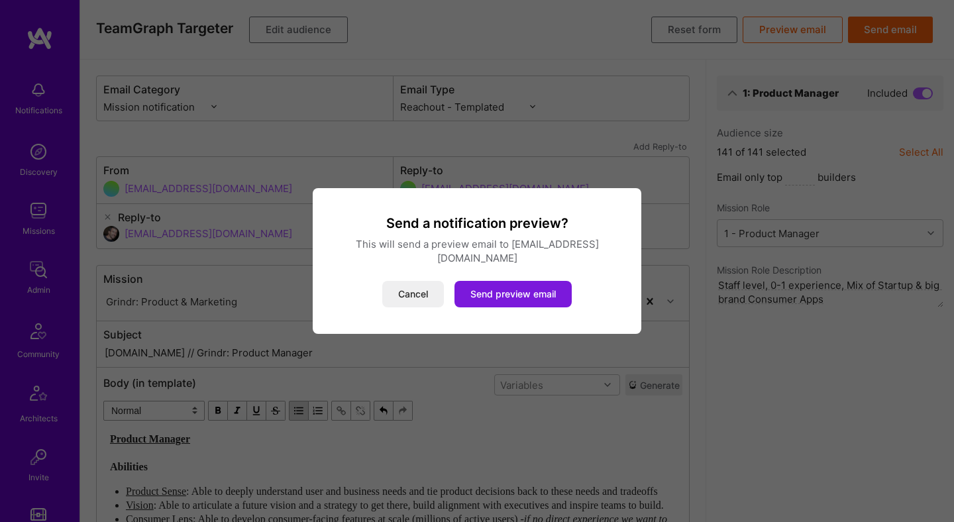
click at [506, 291] on button "Send preview email" at bounding box center [513, 294] width 117 height 27
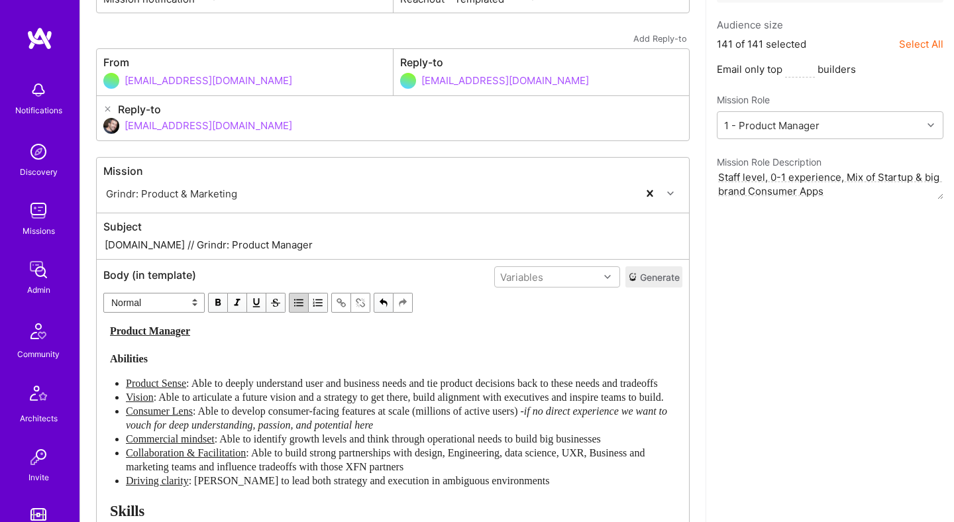
scroll to position [131, 0]
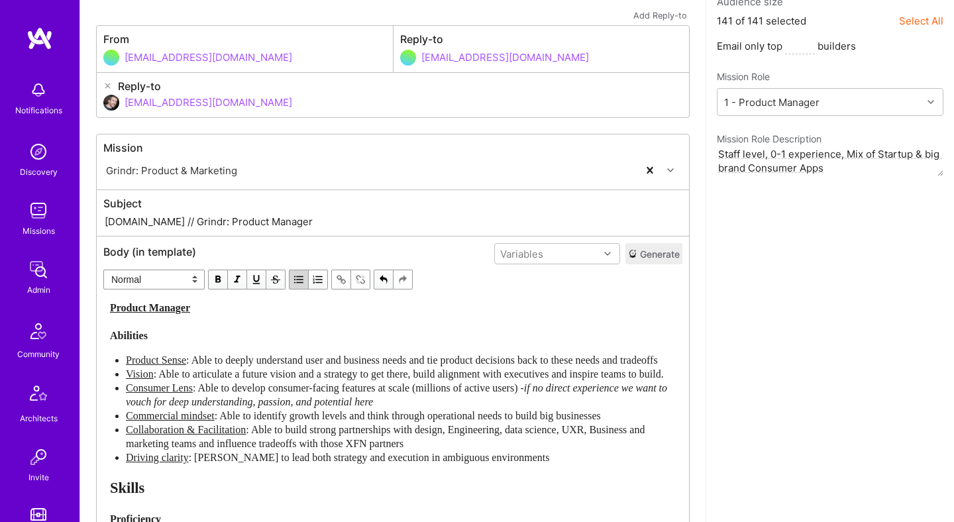
click at [262, 310] on div "Product Manager Abilities" at bounding box center [393, 322] width 566 height 42
click at [802, 306] on div "1: Product Manager Included Audience size 141 of 141 selected Select All Email …" at bounding box center [830, 413] width 249 height 970
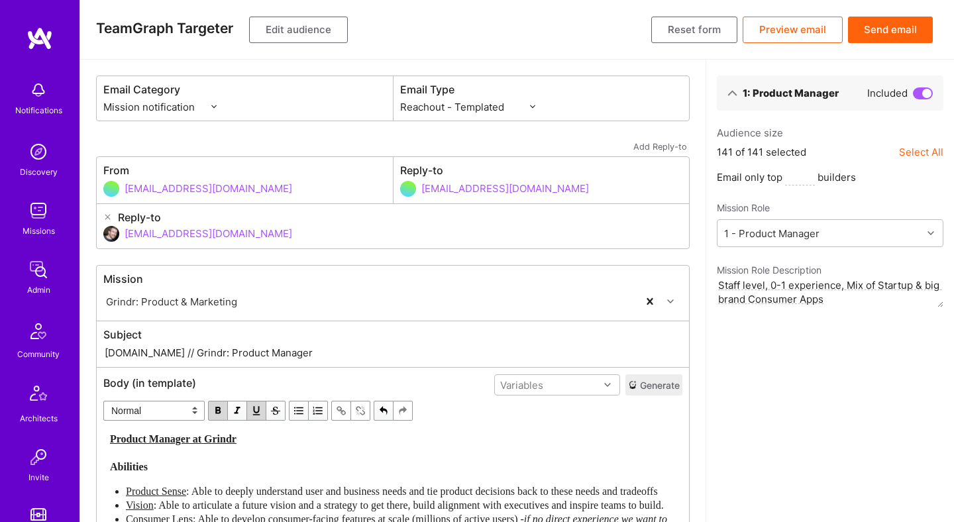
click at [532, 114] on div "Email Type Custom - Templated Custom - Plain Reachout - Templated Reachout - Te…" at bounding box center [542, 98] width 296 height 44
click at [530, 108] on select "Custom - Templated Custom - Plain Reachout - Templated Reachout - Templated (v2…" at bounding box center [467, 107] width 135 height 14
select select "rich-reachout-v2"
click at [400, 100] on select "Custom - Templated Custom - Plain Reachout - Templated Reachout - Templated (v2…" at bounding box center [467, 107] width 135 height 14
click at [903, 25] on button "Send email" at bounding box center [890, 30] width 85 height 27
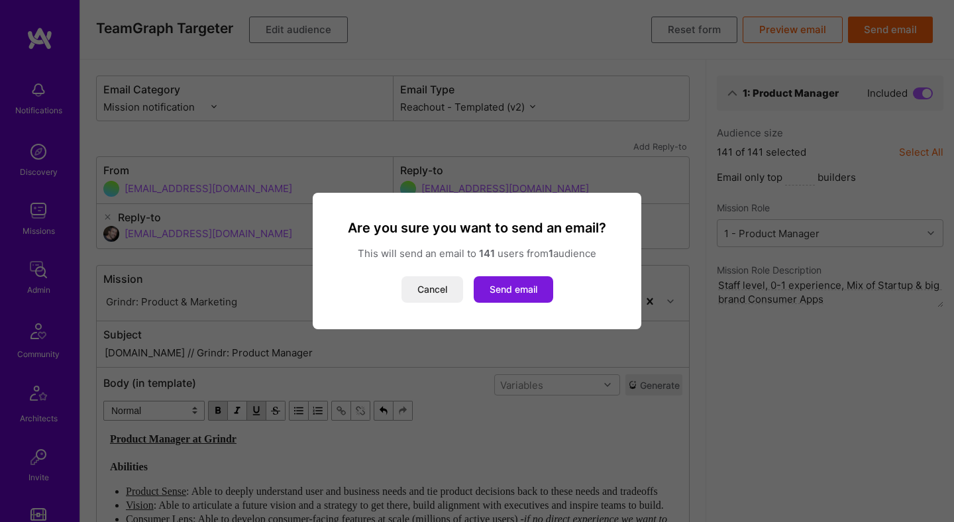
click at [520, 285] on button "Send email" at bounding box center [514, 289] width 80 height 27
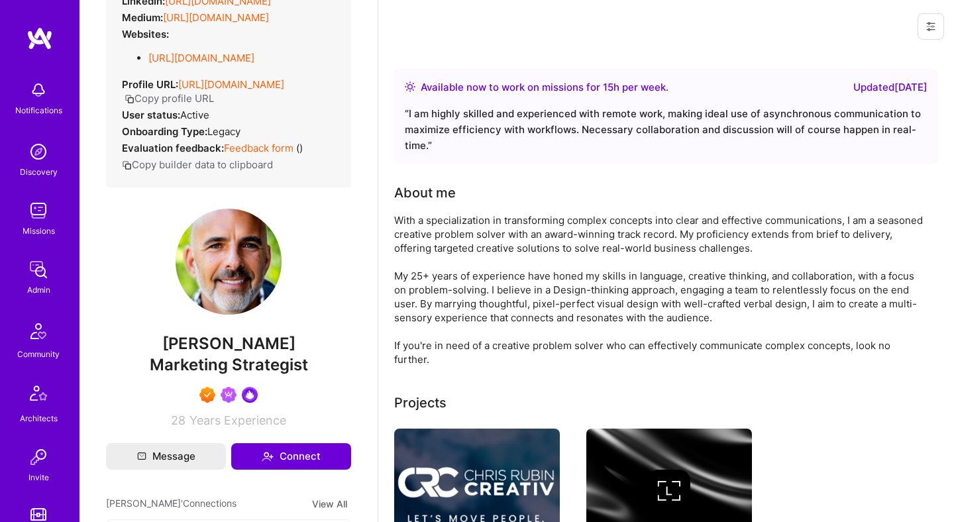
scroll to position [215, 0]
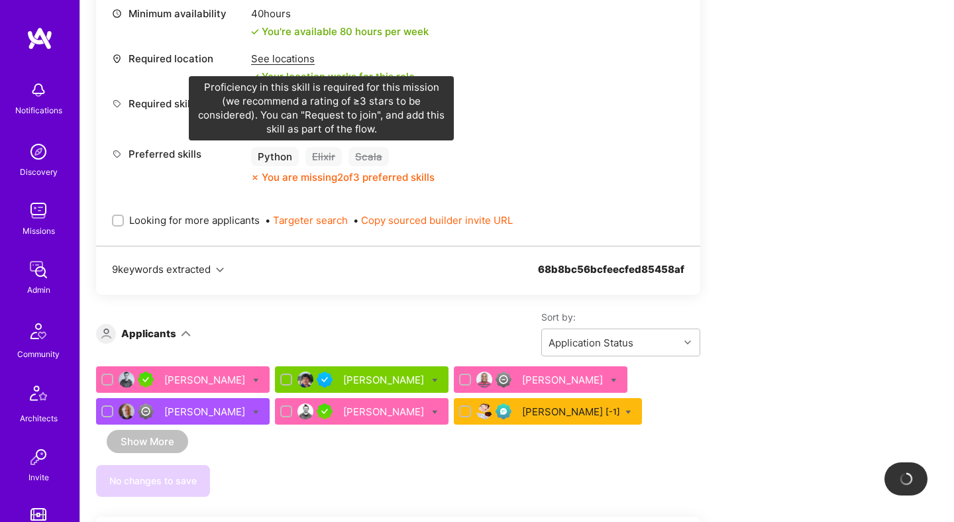
scroll to position [506, 0]
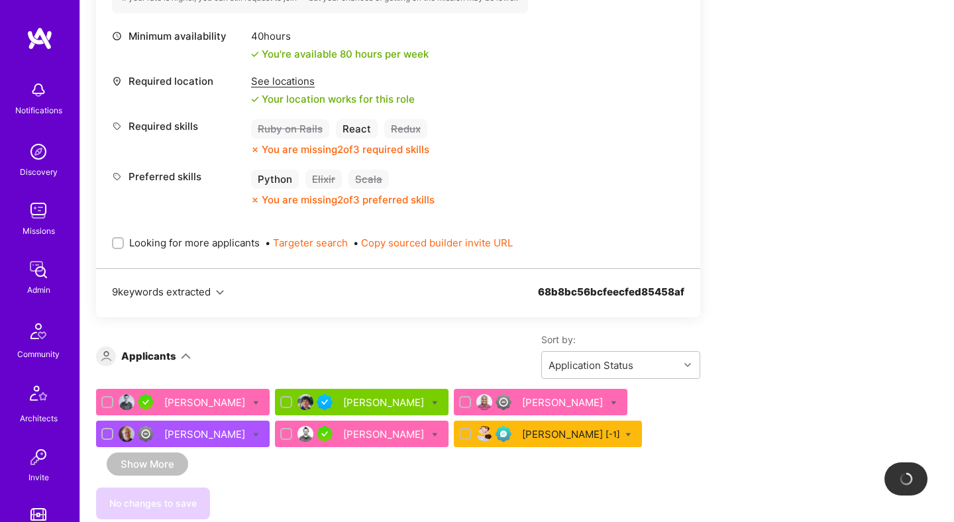
click at [284, 88] on div "See locations Your location works for this role" at bounding box center [333, 90] width 164 height 32
click at [286, 81] on div "See locations" at bounding box center [333, 81] width 164 height 14
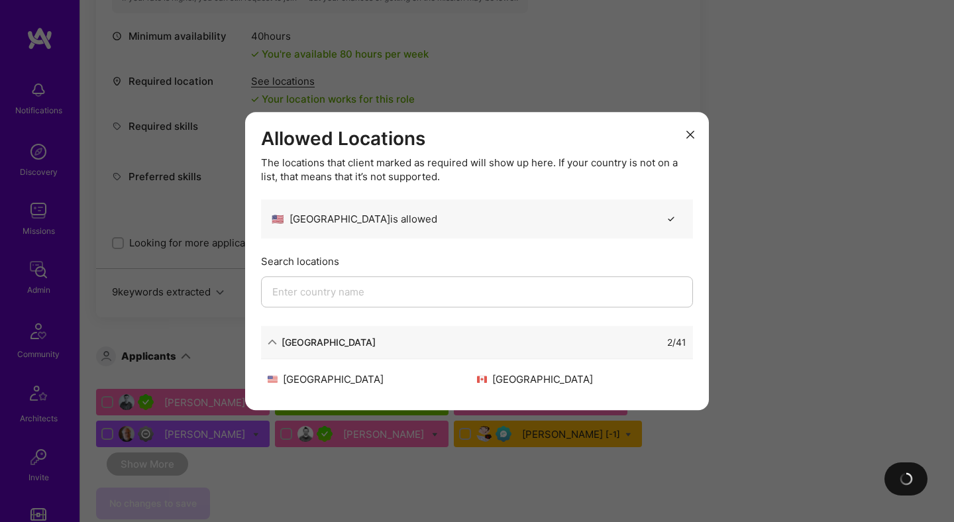
click at [734, 233] on div "Allowed Locations The locations that client marked as required will show up her…" at bounding box center [477, 261] width 954 height 522
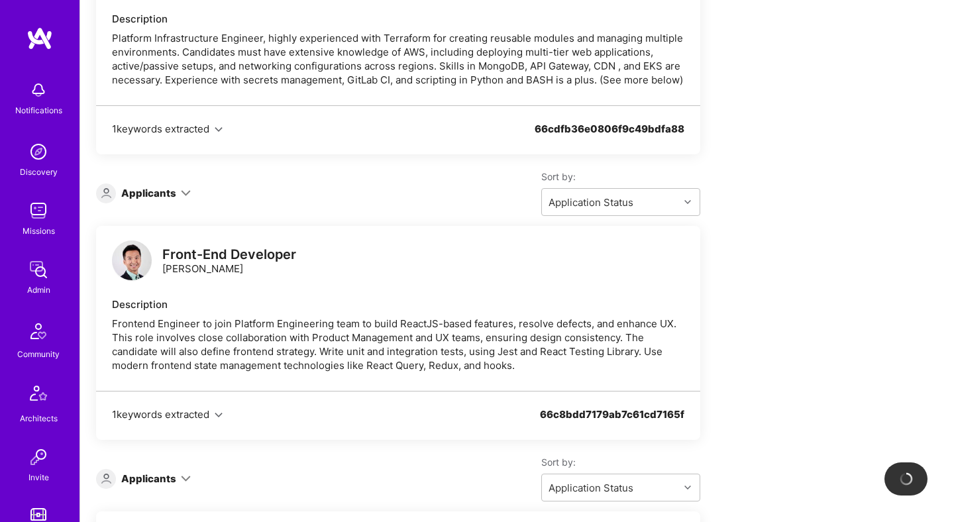
scroll to position [1313, 0]
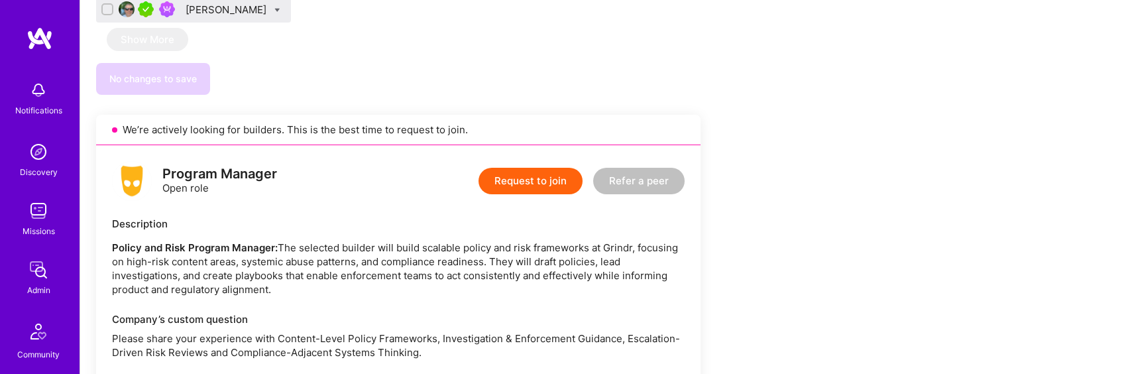
scroll to position [711, 0]
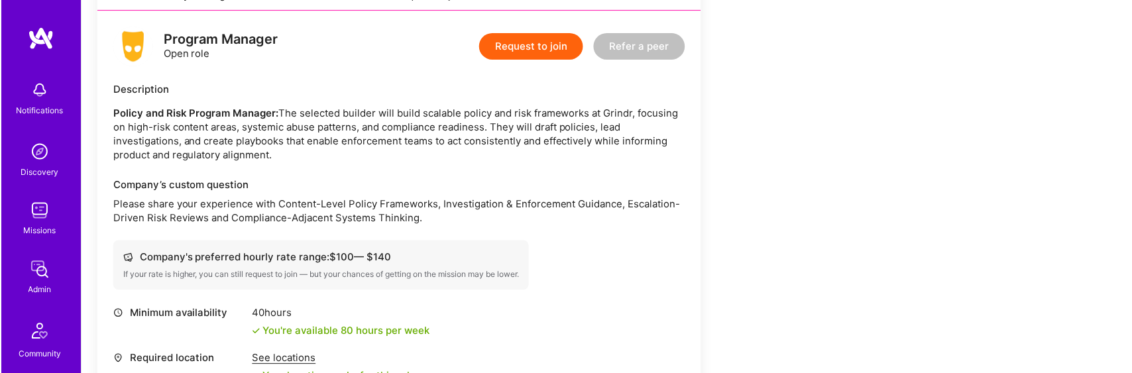
scroll to position [802, 0]
